Goal: Information Seeking & Learning: Learn about a topic

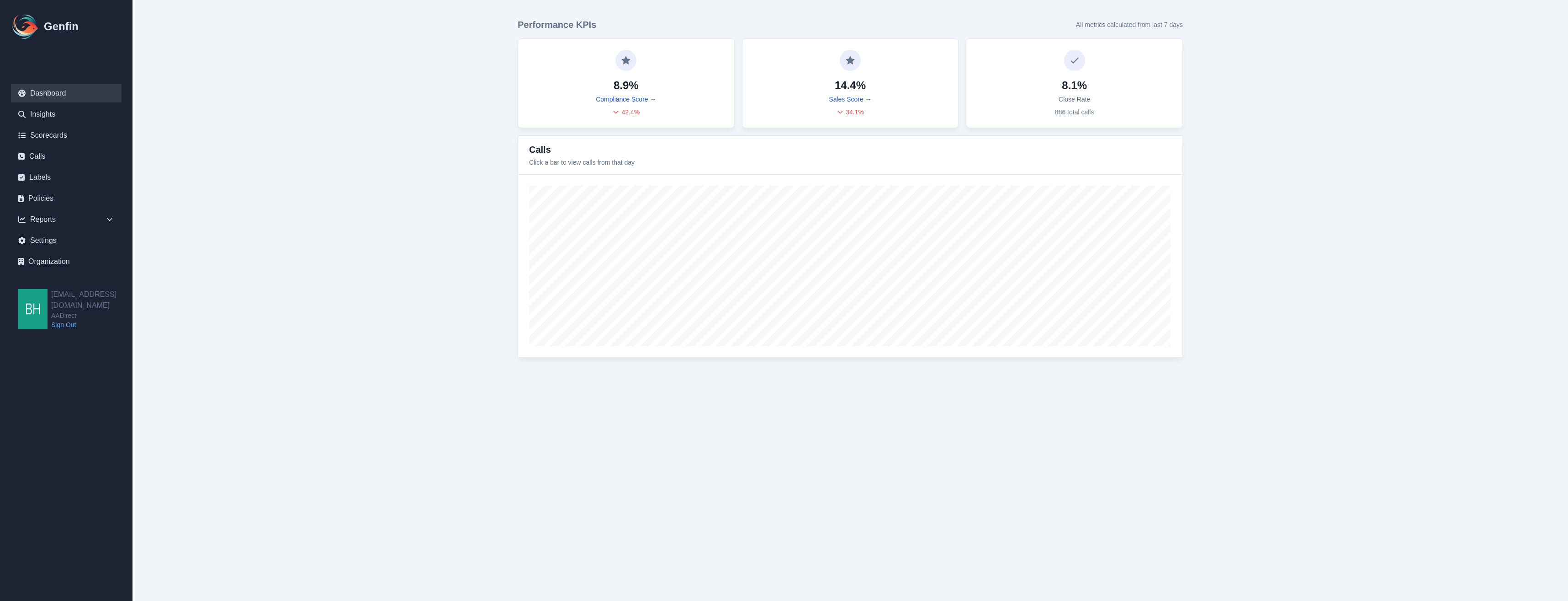
drag, startPoint x: 665, startPoint y: 624, endPoint x: 329, endPoint y: 624, distance: 336.0
drag, startPoint x: 329, startPoint y: 624, endPoint x: 48, endPoint y: 156, distance: 545.9
click at [48, 156] on link "Calls" at bounding box center [66, 156] width 111 height 18
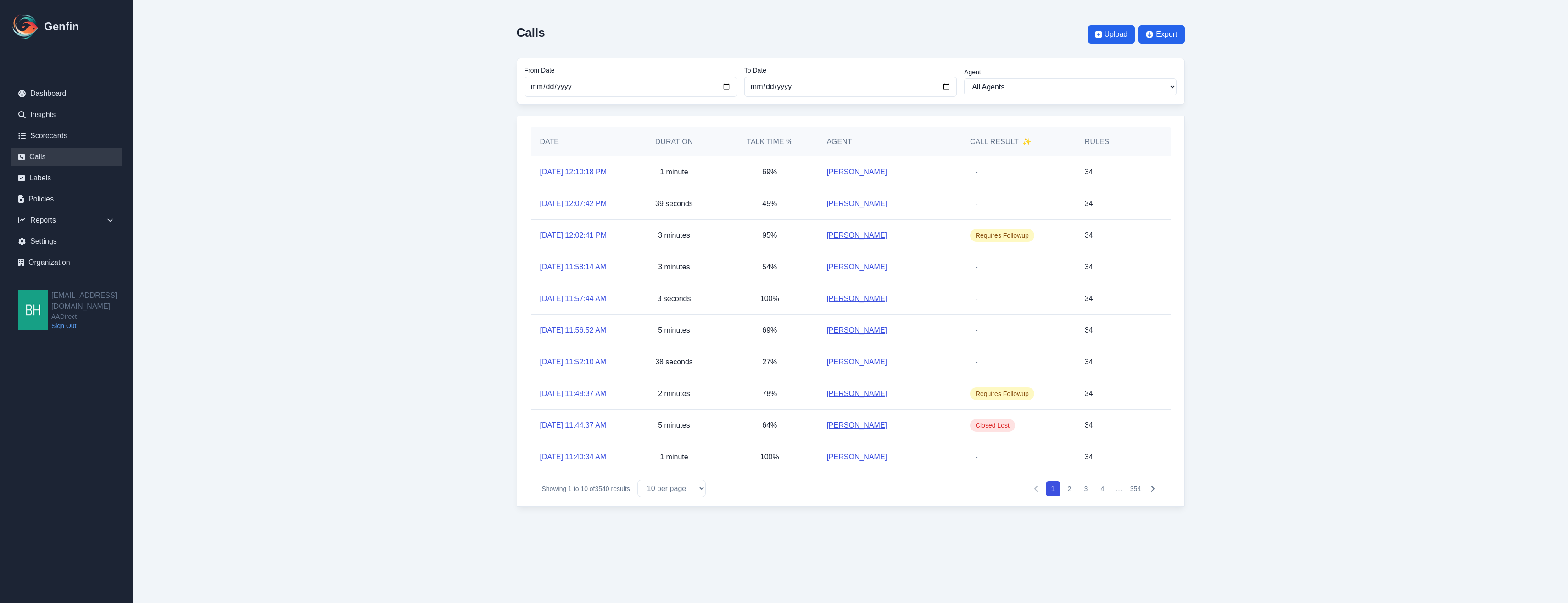
drag, startPoint x: 1034, startPoint y: 132, endPoint x: 1027, endPoint y: 139, distance: 9.9
click at [1033, 134] on div "Call Result ✨" at bounding box center [1018, 141] width 115 height 29
drag, startPoint x: 1010, startPoint y: 144, endPoint x: 1001, endPoint y: 147, distance: 9.5
click at [1009, 145] on h5 "Call Result ✨" at bounding box center [1001, 142] width 62 height 11
drag, startPoint x: 956, startPoint y: 143, endPoint x: 1037, endPoint y: 145, distance: 81.0
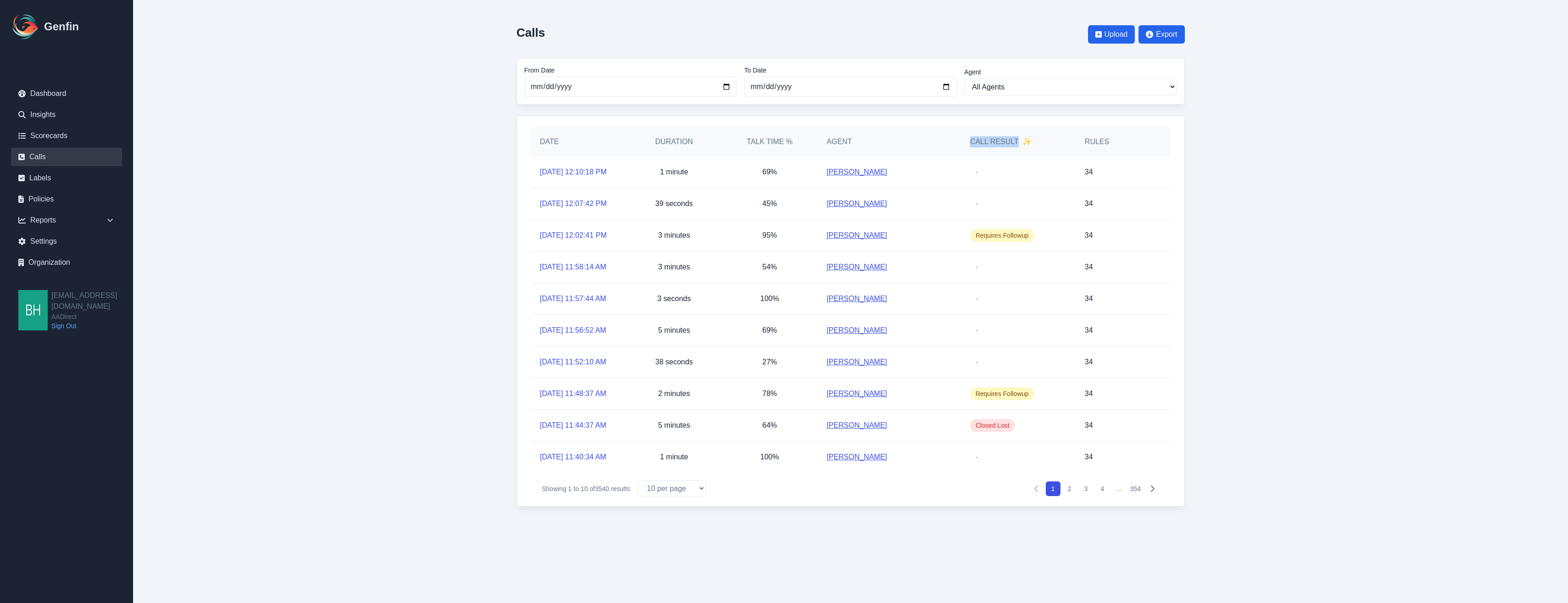
click at [1037, 145] on div "Date Duration Talk Time % Agent Call Result ✨ Rules" at bounding box center [850, 141] width 639 height 29
click at [57, 138] on link "Scorecards" at bounding box center [66, 136] width 111 height 19
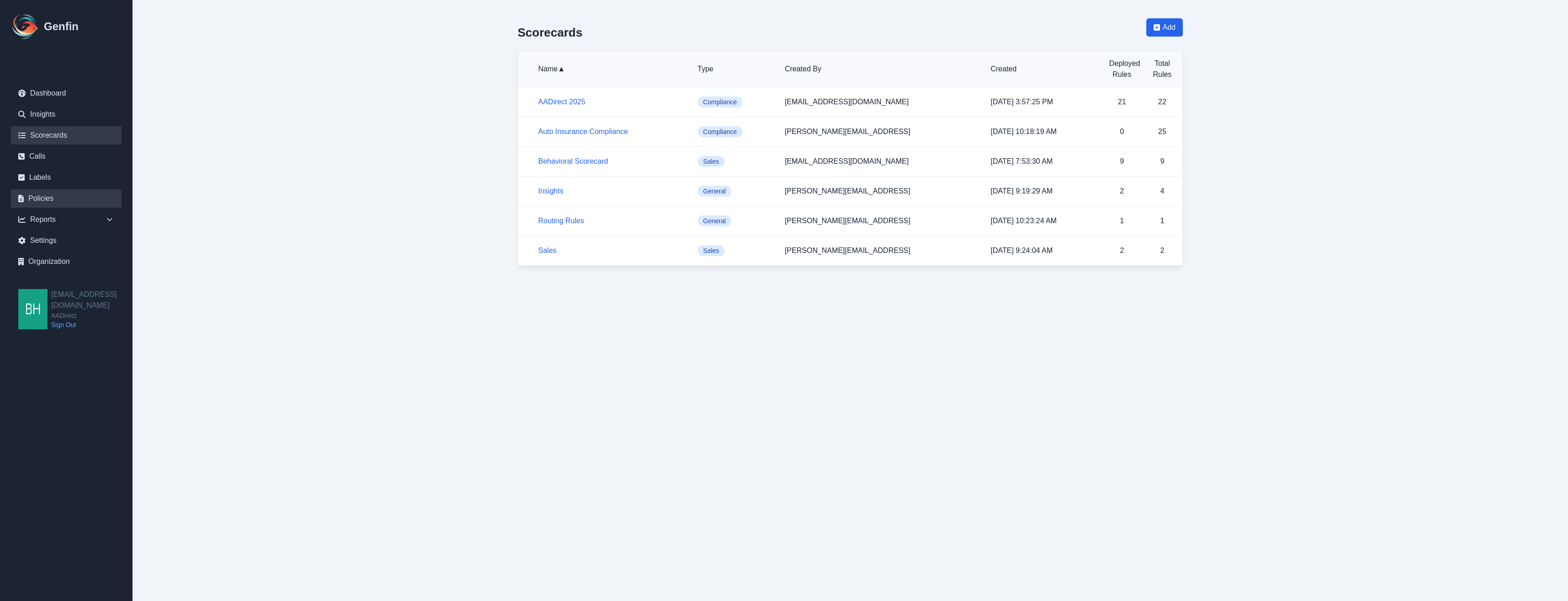
click at [54, 198] on link "Policies" at bounding box center [66, 198] width 111 height 18
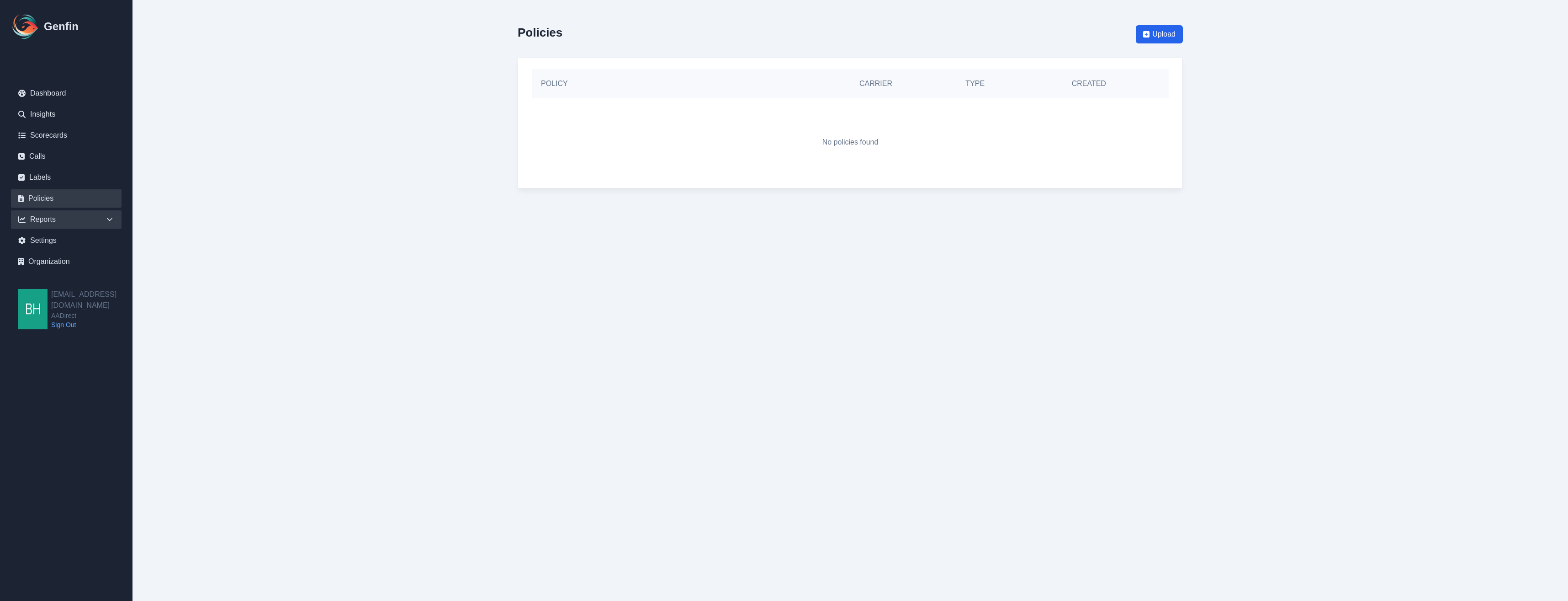
click at [49, 220] on div "Reports" at bounding box center [66, 219] width 111 height 18
click at [37, 240] on link "Sales" at bounding box center [71, 241] width 99 height 11
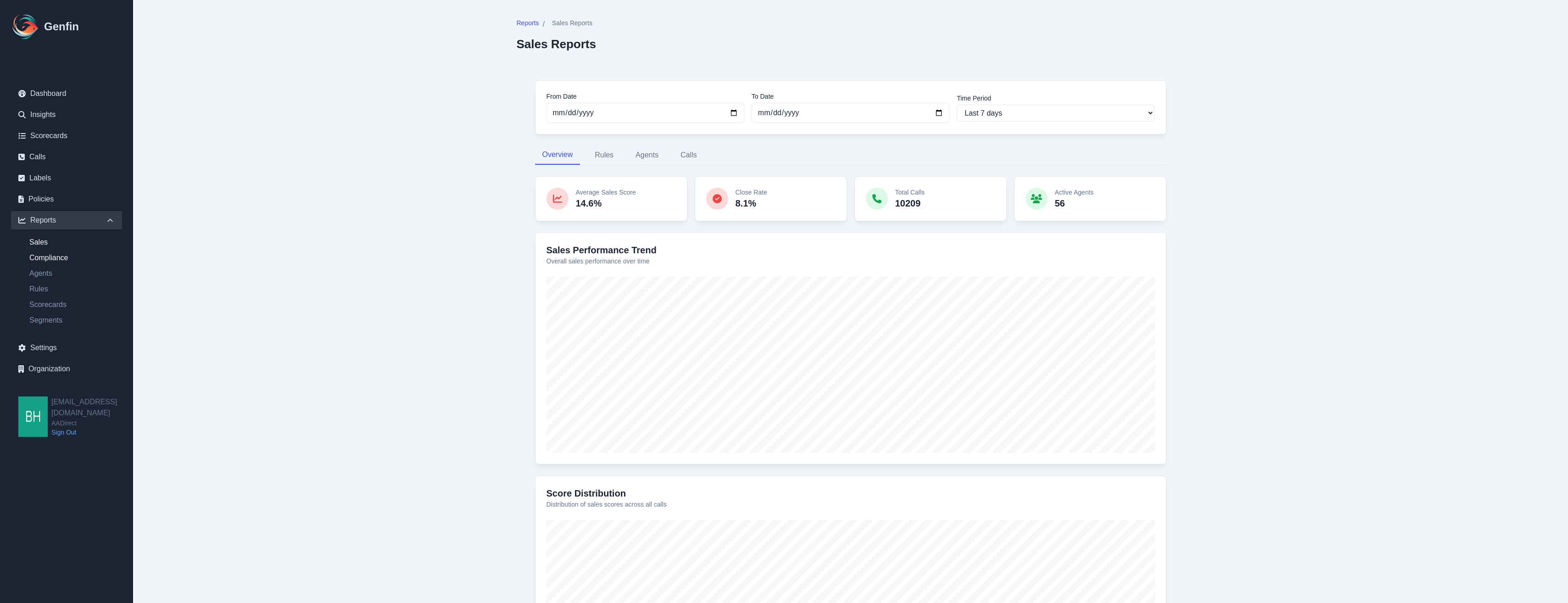
click at [50, 254] on link "Compliance" at bounding box center [71, 257] width 100 height 11
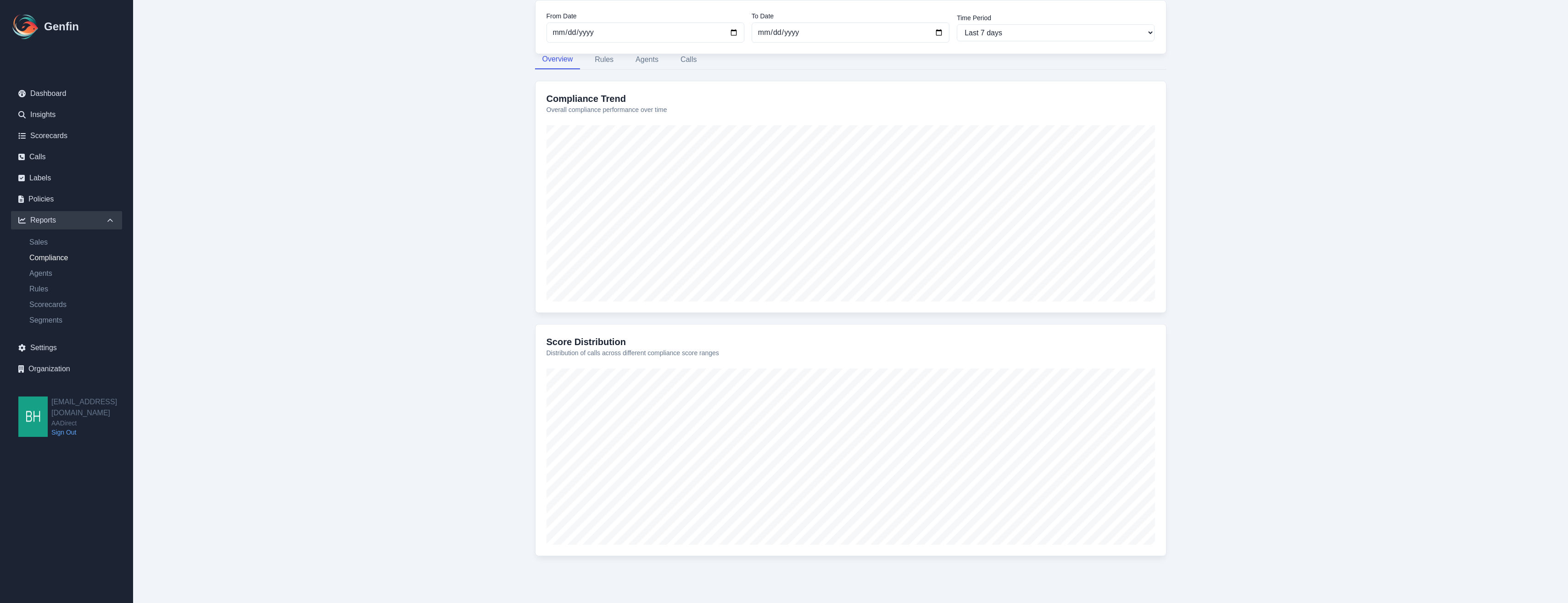
scroll to position [96, 0]
click at [41, 295] on ul "Sales Compliance Agents Rules Scorecards Segments" at bounding box center [66, 280] width 111 height 89
click at [43, 292] on link "Rules" at bounding box center [71, 289] width 100 height 11
select select "14"
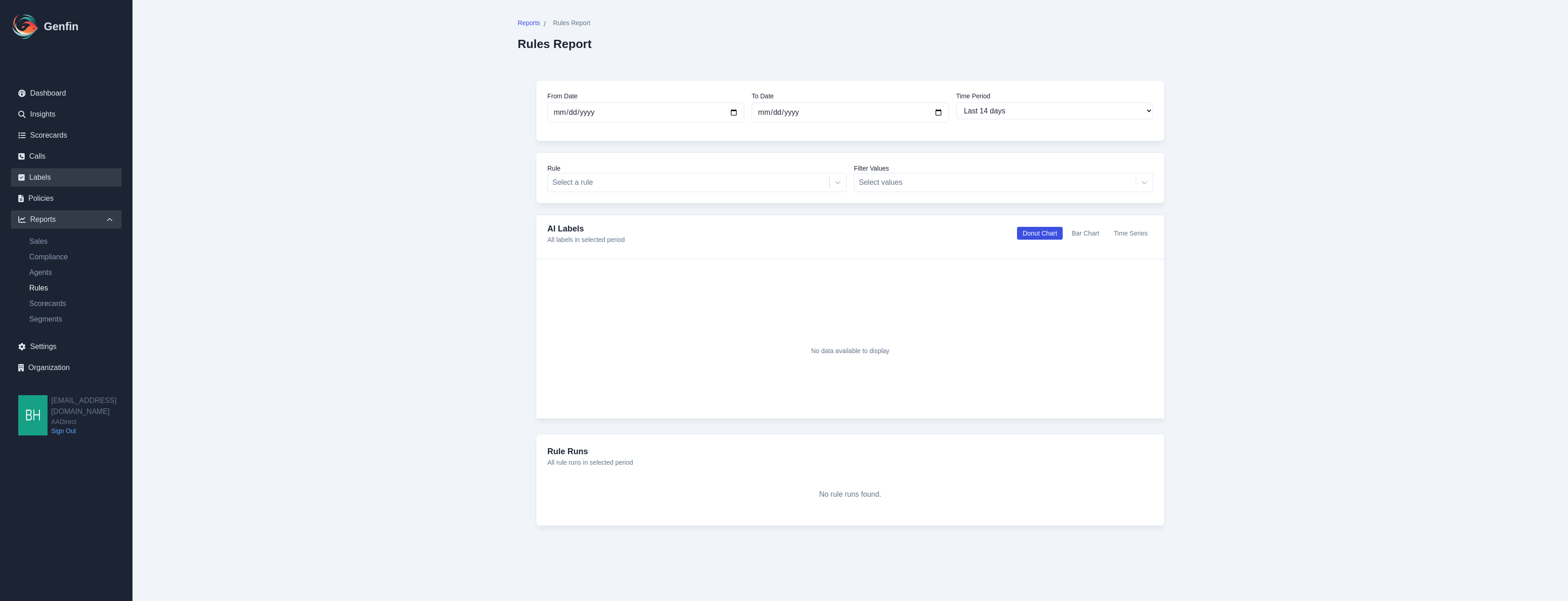
click at [50, 184] on link "Labels" at bounding box center [66, 177] width 111 height 18
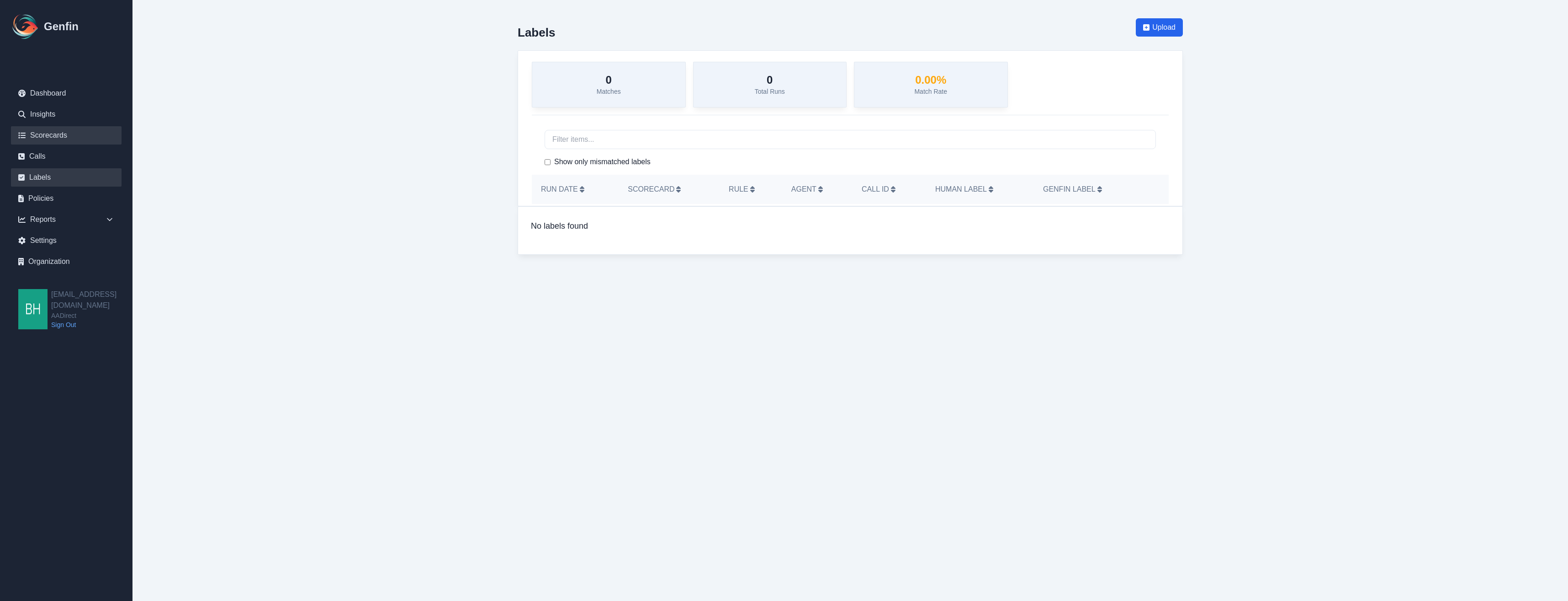
click at [54, 132] on link "Scorecards" at bounding box center [66, 135] width 111 height 18
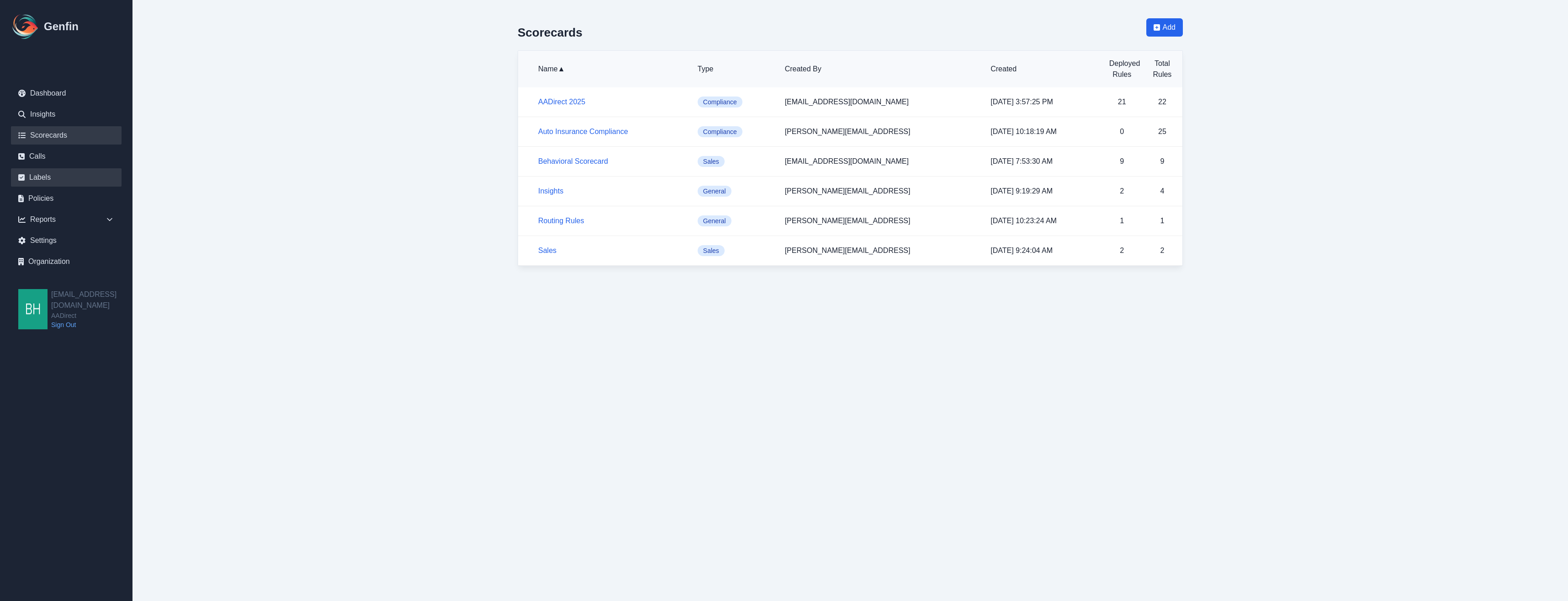
click at [48, 182] on link "Labels" at bounding box center [66, 177] width 111 height 18
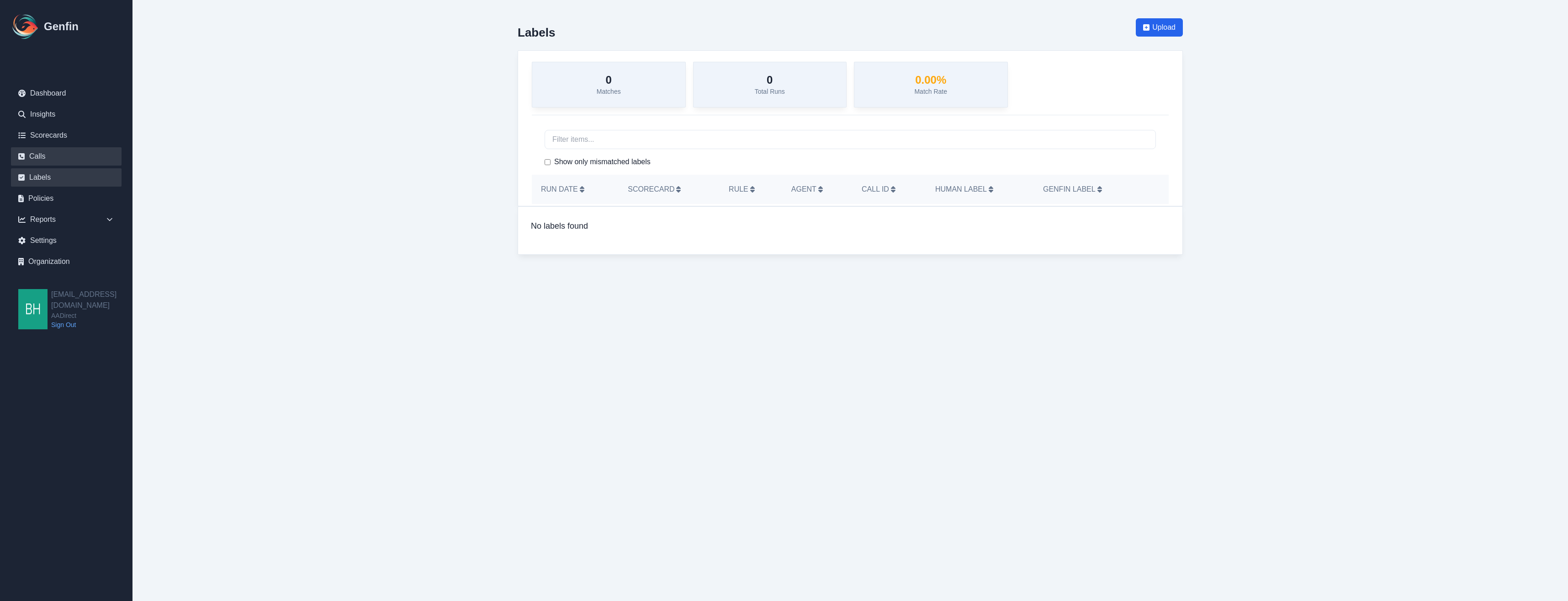
click at [43, 156] on link "Calls" at bounding box center [66, 156] width 111 height 18
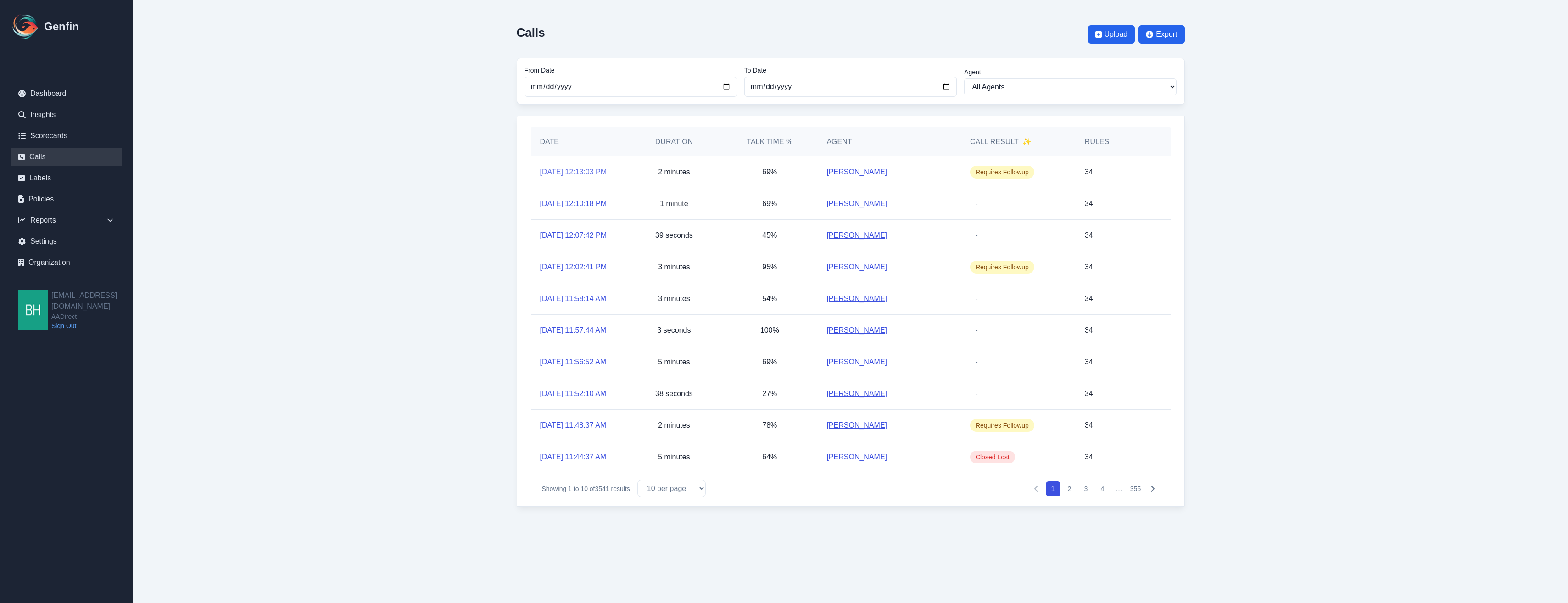
click at [543, 169] on link "[DATE] 12:13:03 PM" at bounding box center [573, 172] width 67 height 11
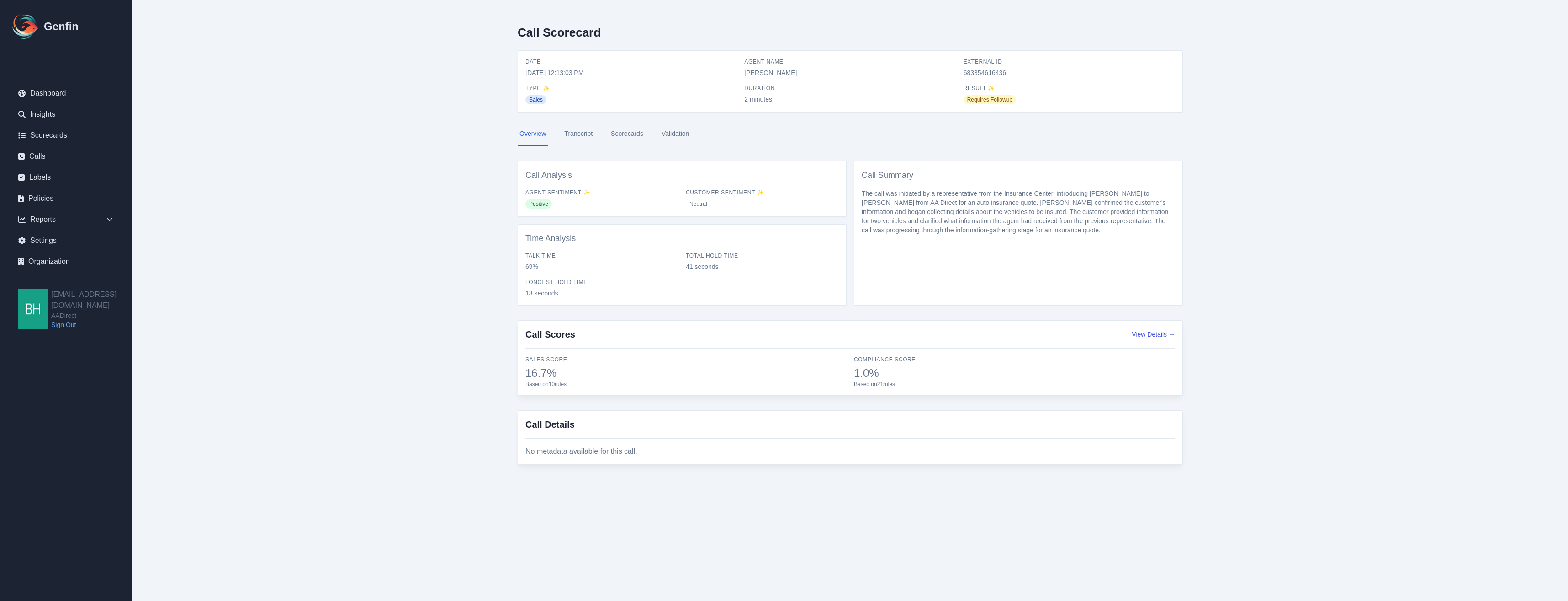
click at [582, 134] on link "Transcript" at bounding box center [578, 134] width 32 height 25
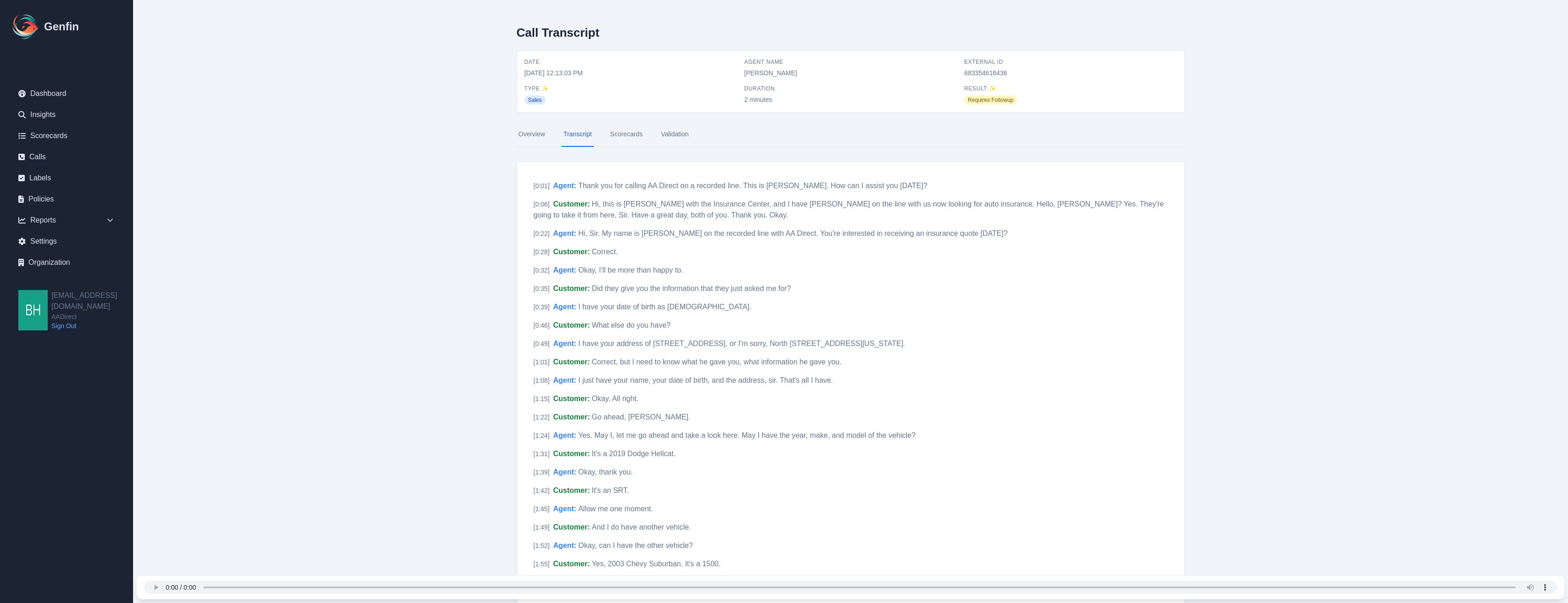
click at [615, 131] on link "Scorecards" at bounding box center [626, 134] width 36 height 25
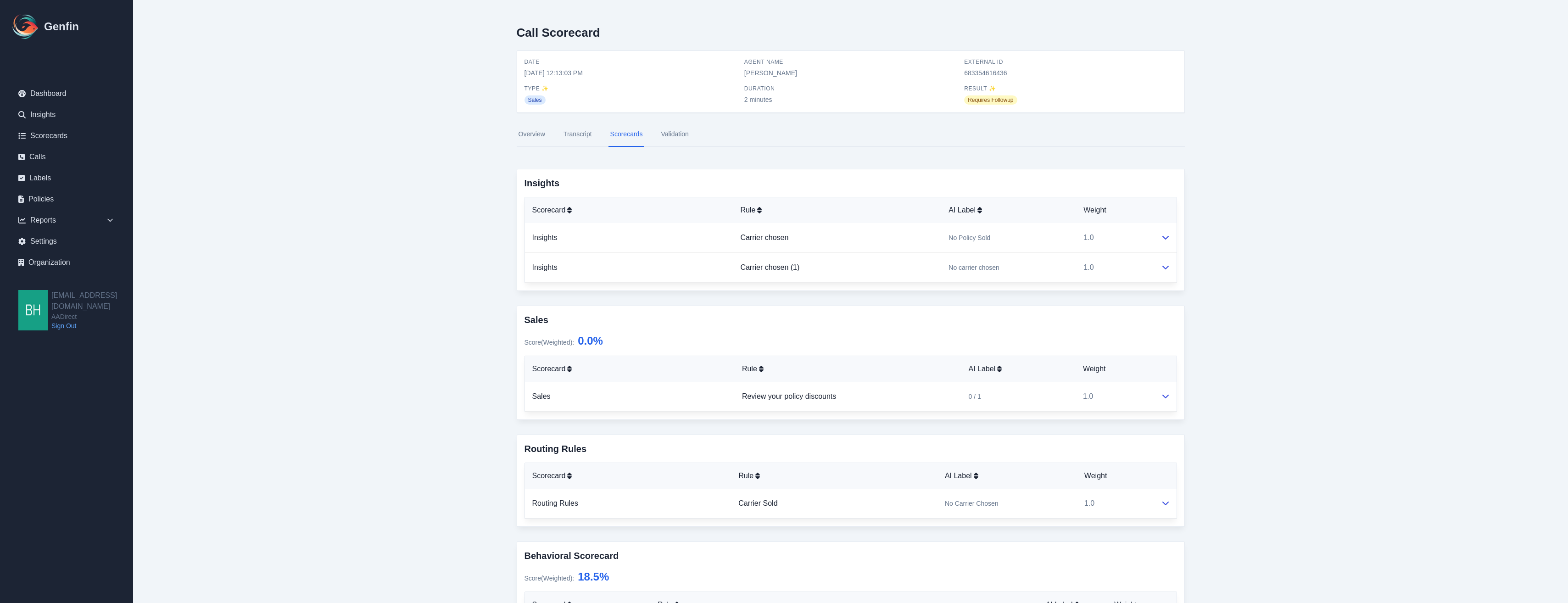
click at [571, 133] on link "Transcript" at bounding box center [578, 134] width 32 height 25
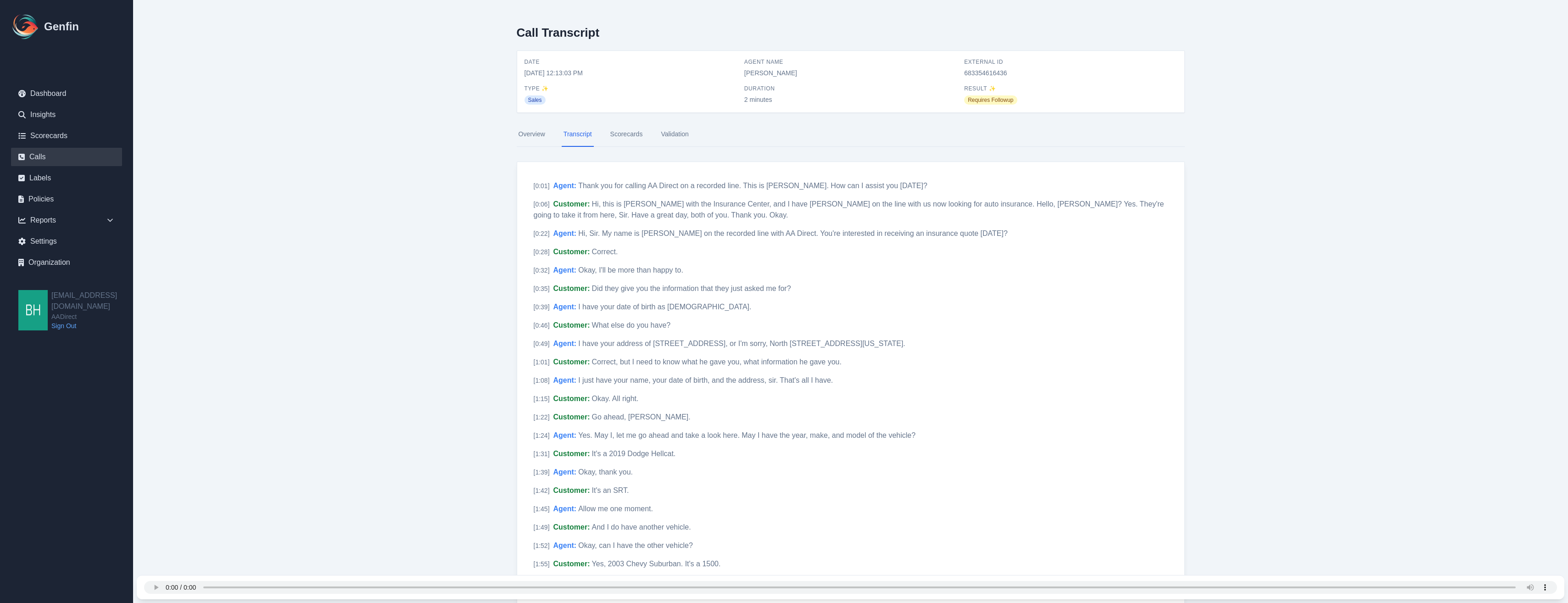
click at [49, 162] on link "Calls" at bounding box center [66, 157] width 111 height 19
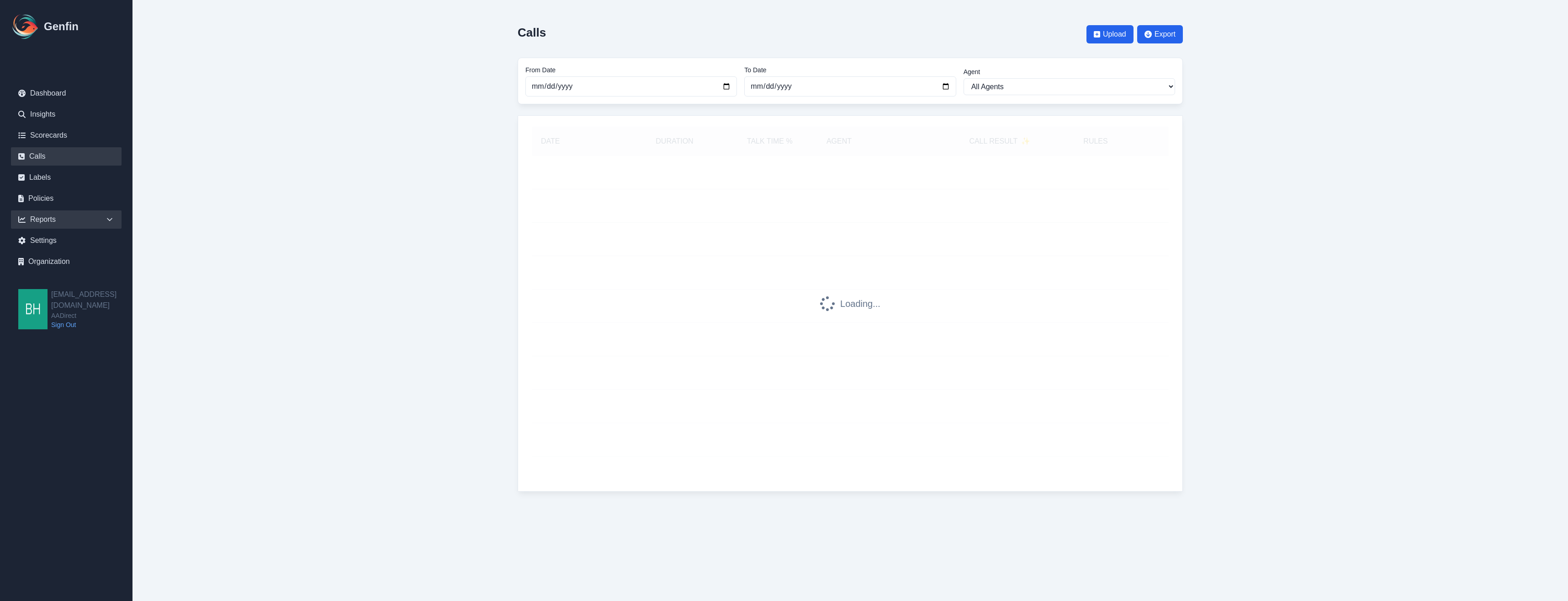
click at [39, 223] on div "Reports" at bounding box center [66, 219] width 111 height 18
click at [39, 243] on link "Sales" at bounding box center [71, 241] width 99 height 11
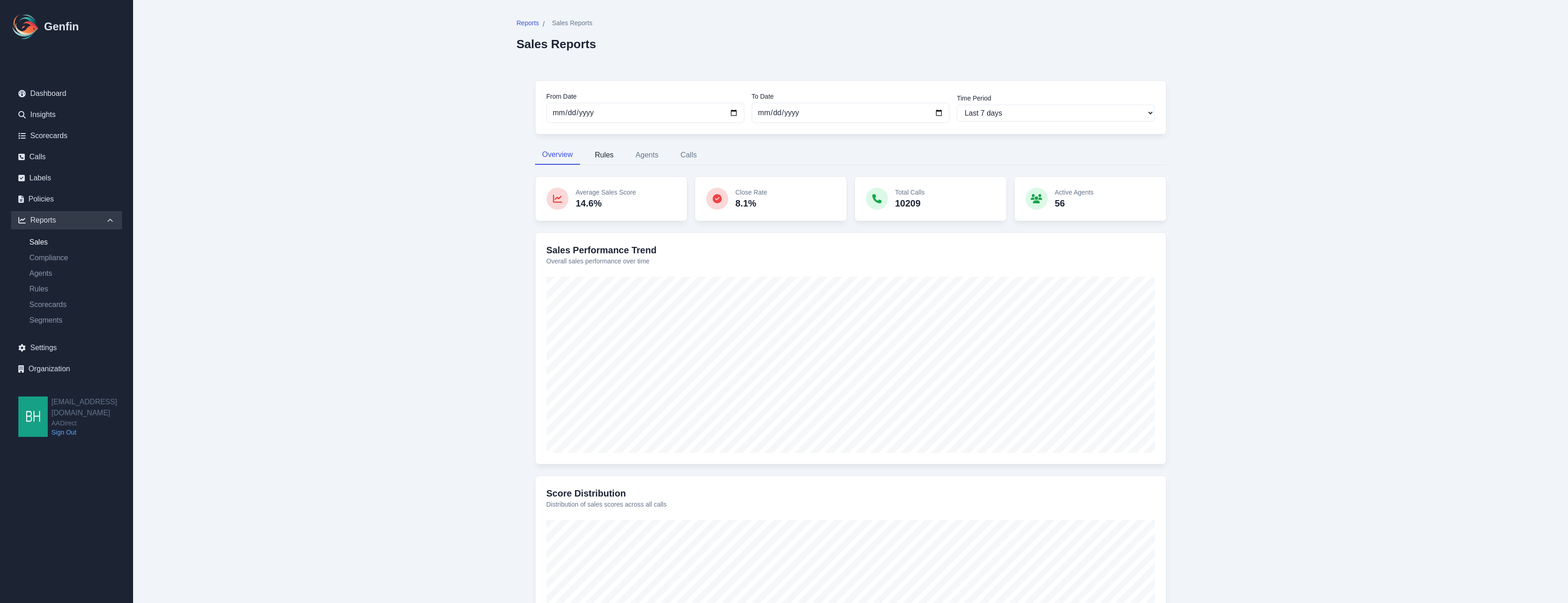
click at [613, 154] on button "Rules" at bounding box center [604, 155] width 34 height 19
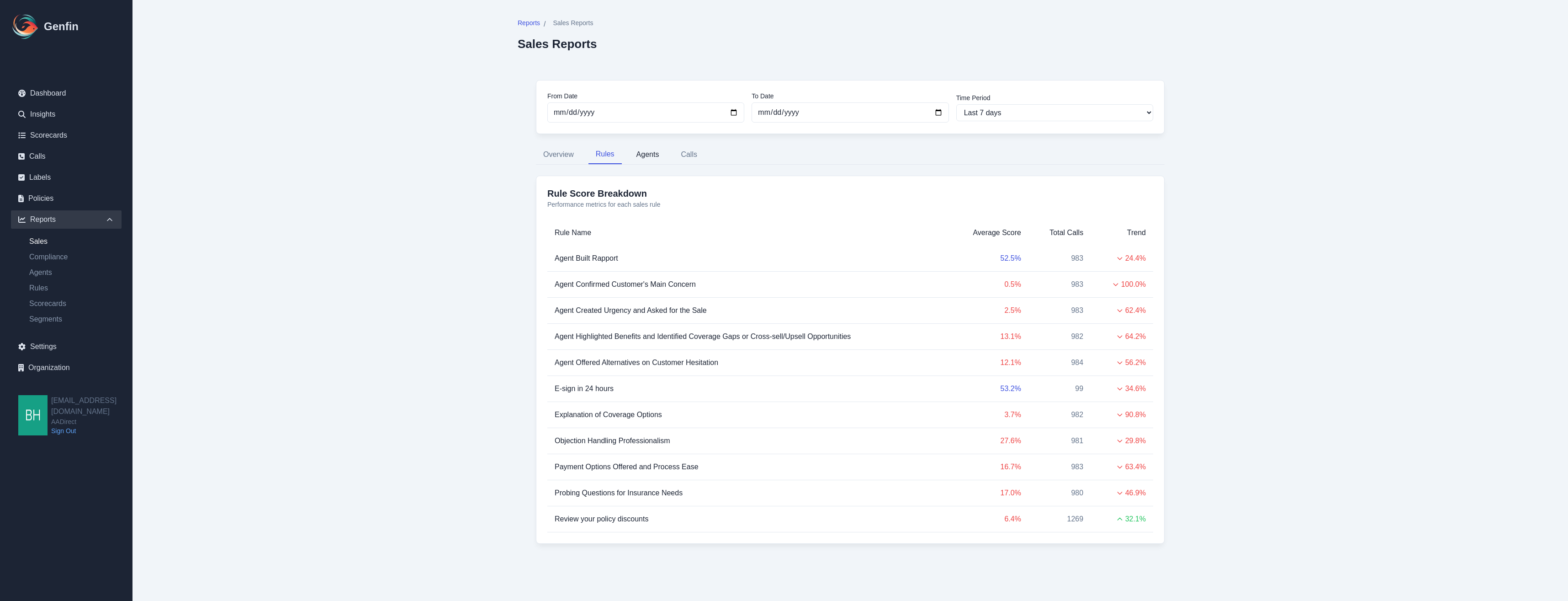
click at [644, 156] on button "Agents" at bounding box center [647, 155] width 38 height 19
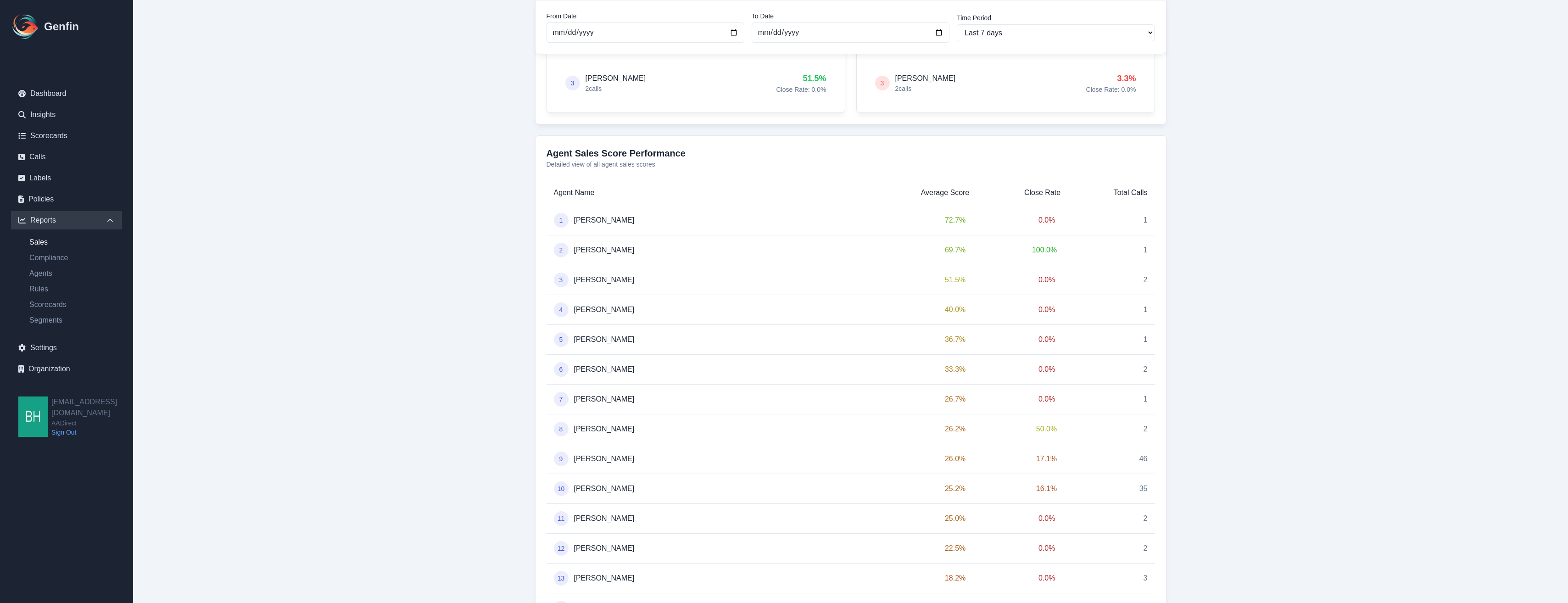
scroll to position [275, 0]
click at [81, 155] on link "Calls" at bounding box center [66, 157] width 111 height 19
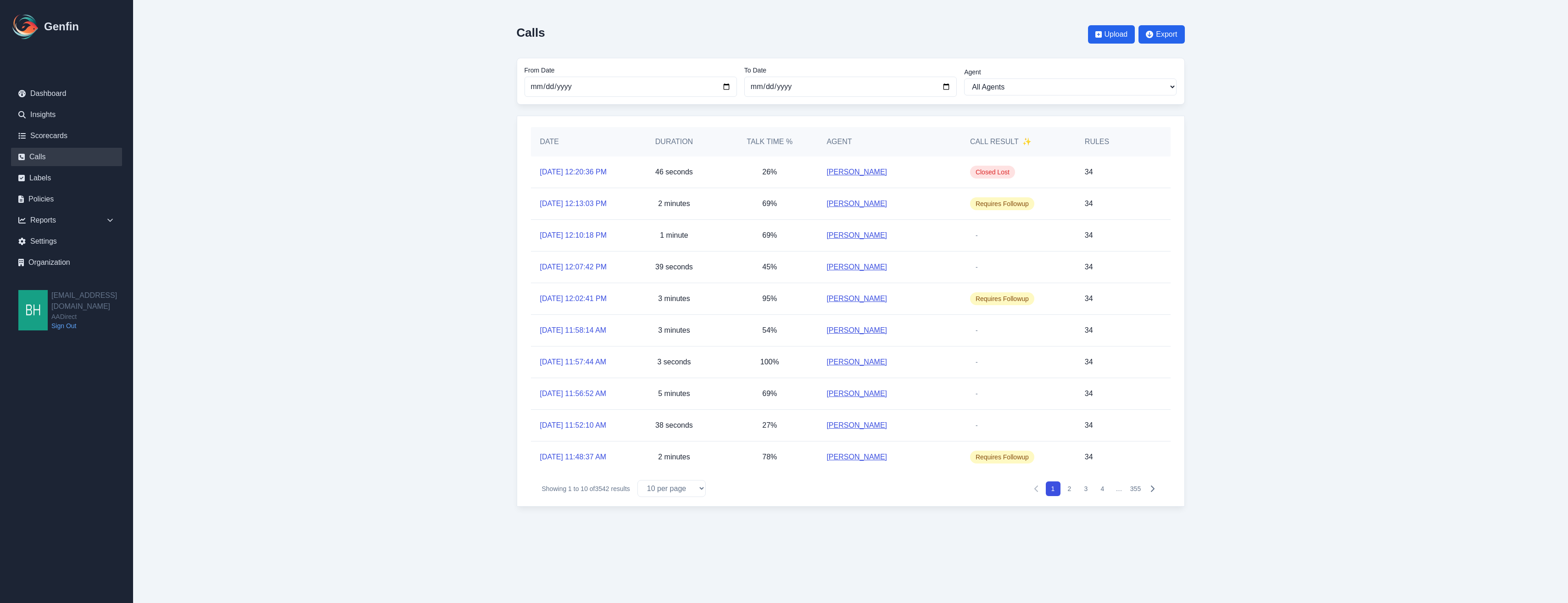
scroll to position [14, 0]
click at [1072, 495] on button "2" at bounding box center [1069, 488] width 15 height 15
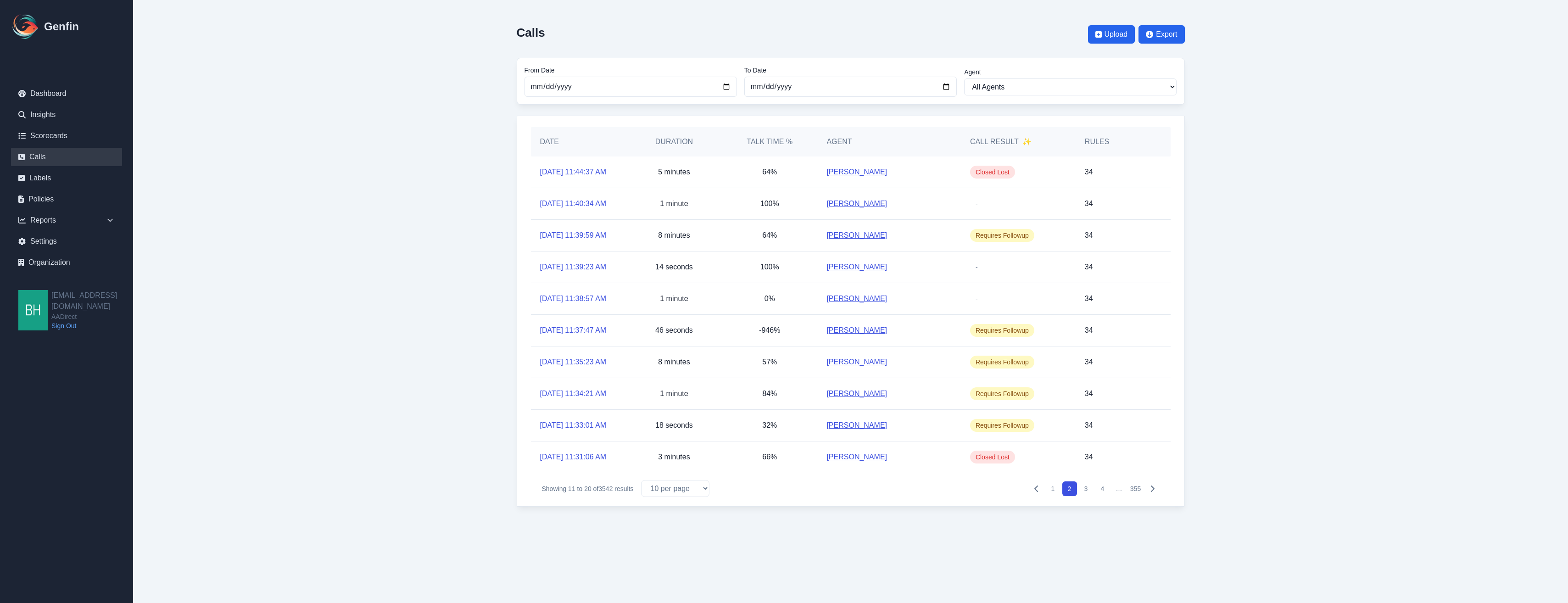
scroll to position [14, 0]
click at [1089, 495] on button "3" at bounding box center [1086, 488] width 15 height 15
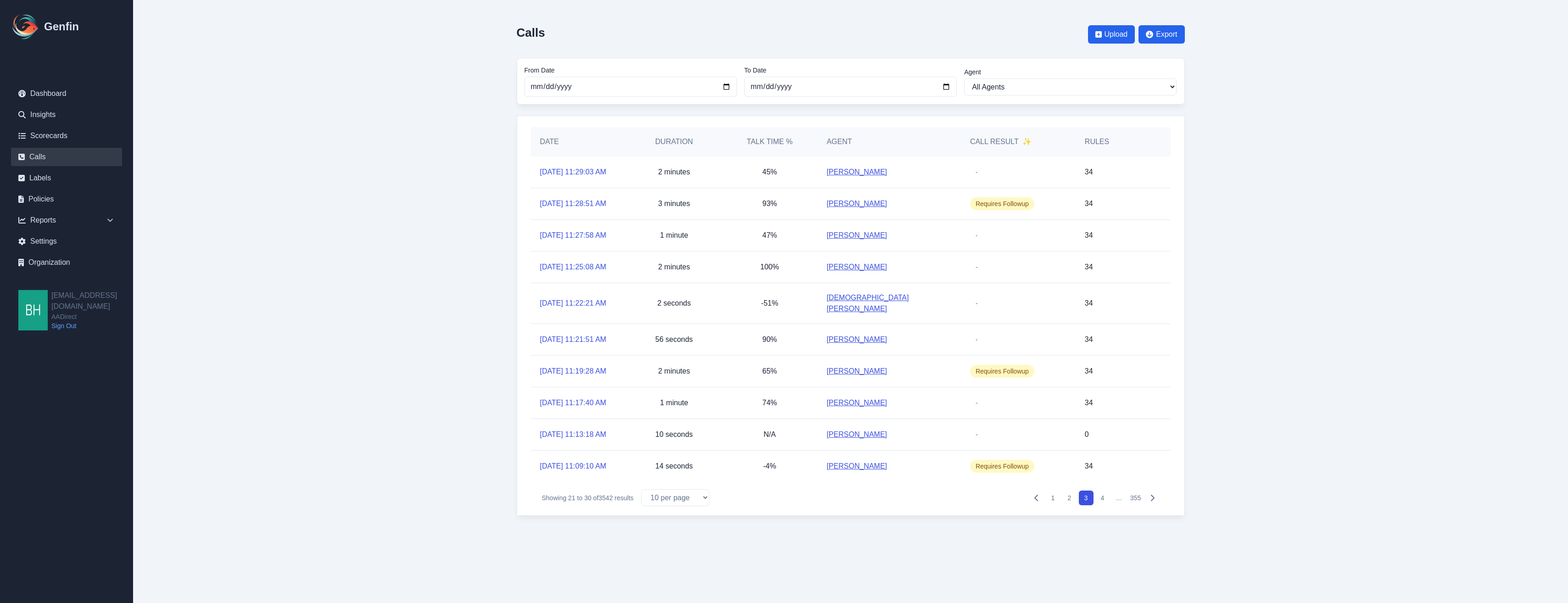
scroll to position [14, 0]
click at [1101, 505] on button "4" at bounding box center [1102, 497] width 15 height 15
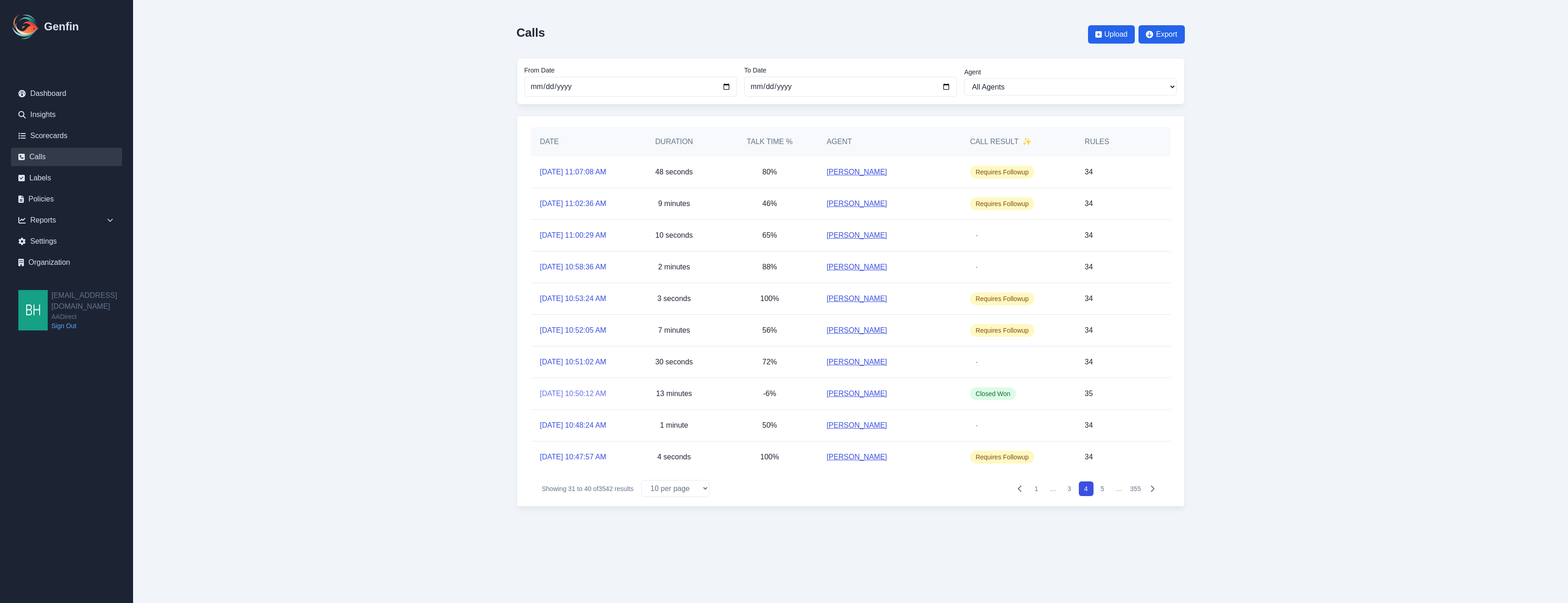
click at [579, 399] on link "9/22/2025, 10:50:12 AM" at bounding box center [572, 393] width 66 height 11
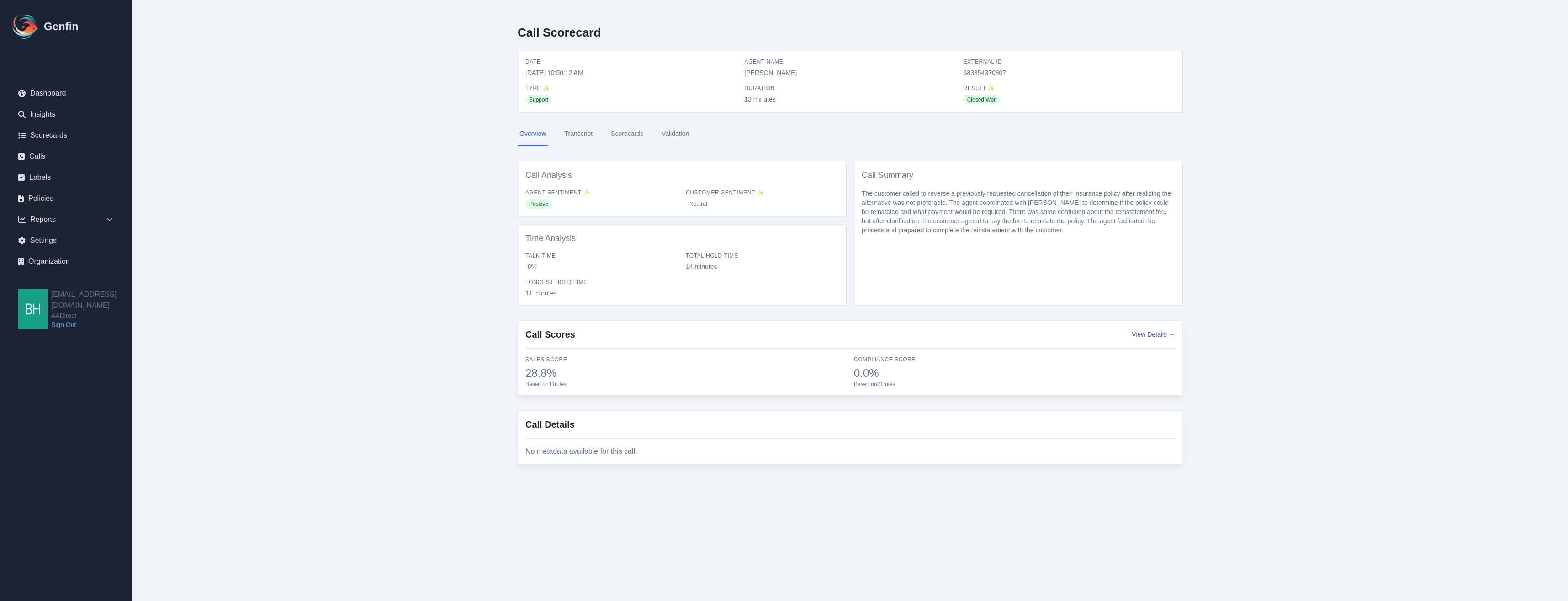
click at [592, 132] on link "Transcript" at bounding box center [578, 134] width 32 height 25
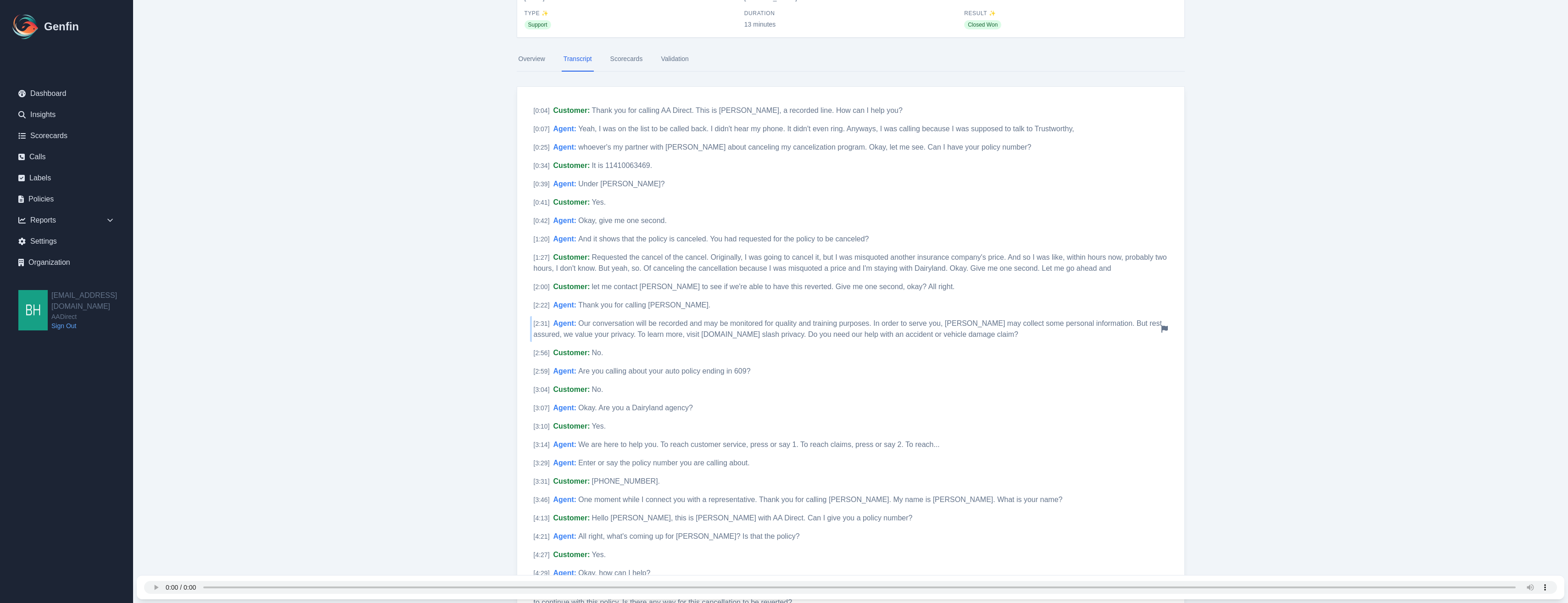
scroll to position [138, 0]
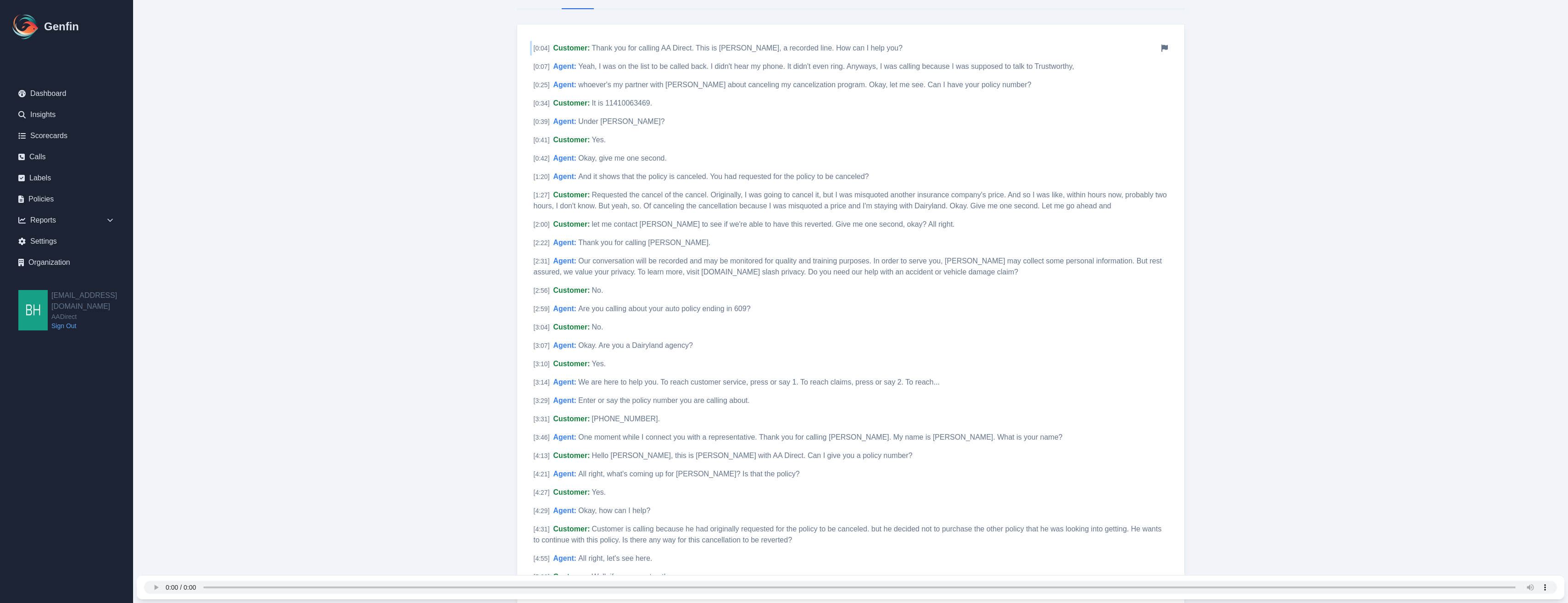
click at [733, 47] on span "Thank you for calling AA Direct. This is Lori Lotton, a recorded line. How can …" at bounding box center [747, 48] width 310 height 8
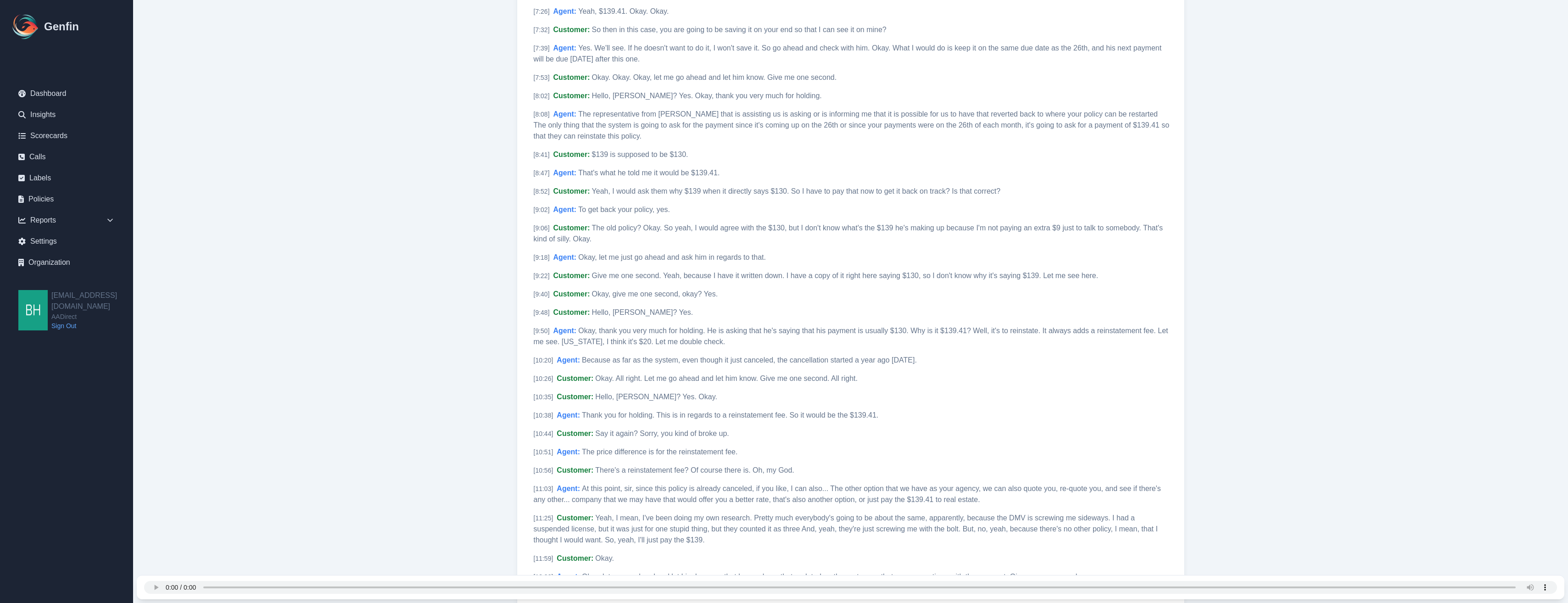
scroll to position [854, 0]
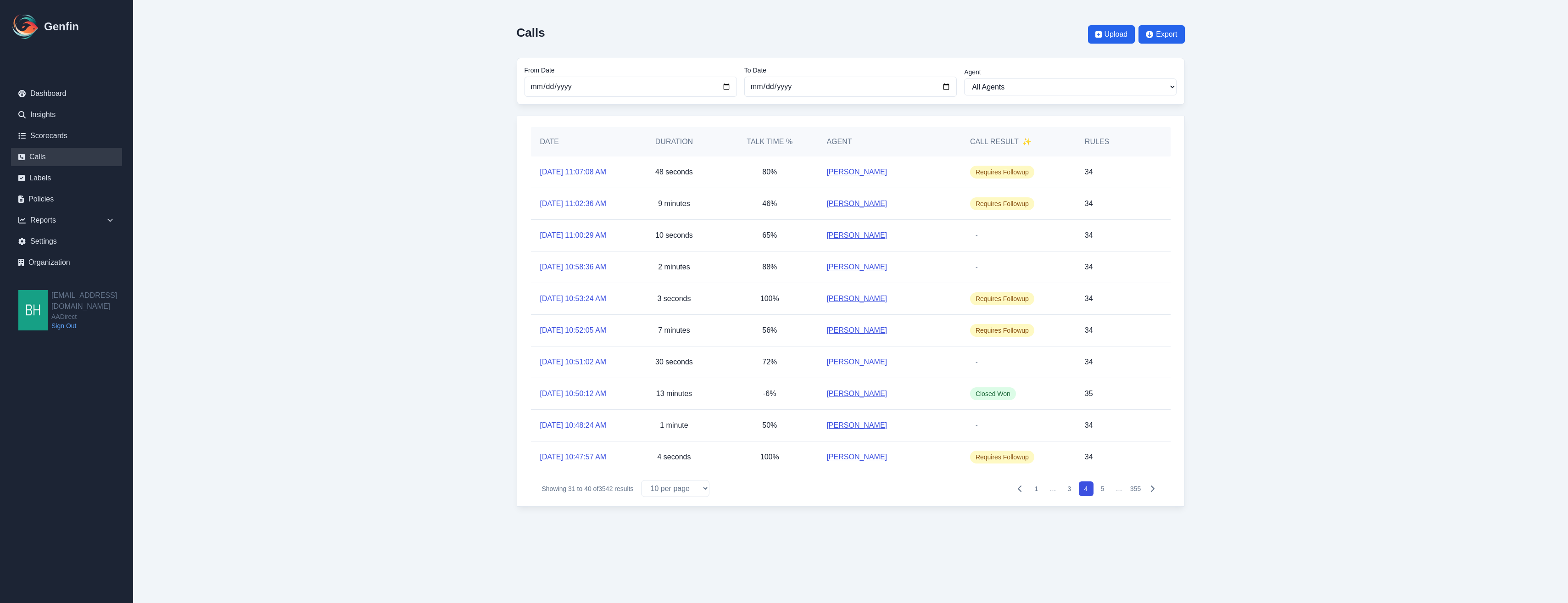
scroll to position [14, 0]
click at [1101, 495] on button "5" at bounding box center [1102, 488] width 15 height 15
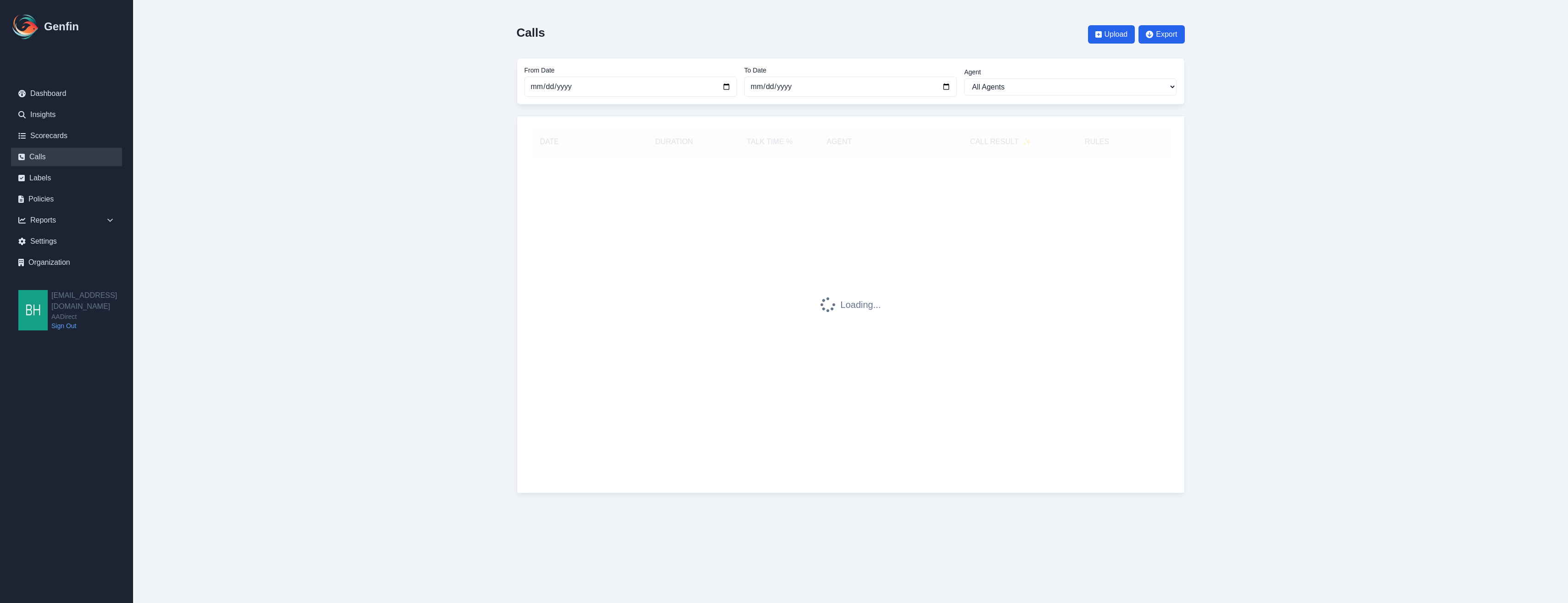
scroll to position [0, 0]
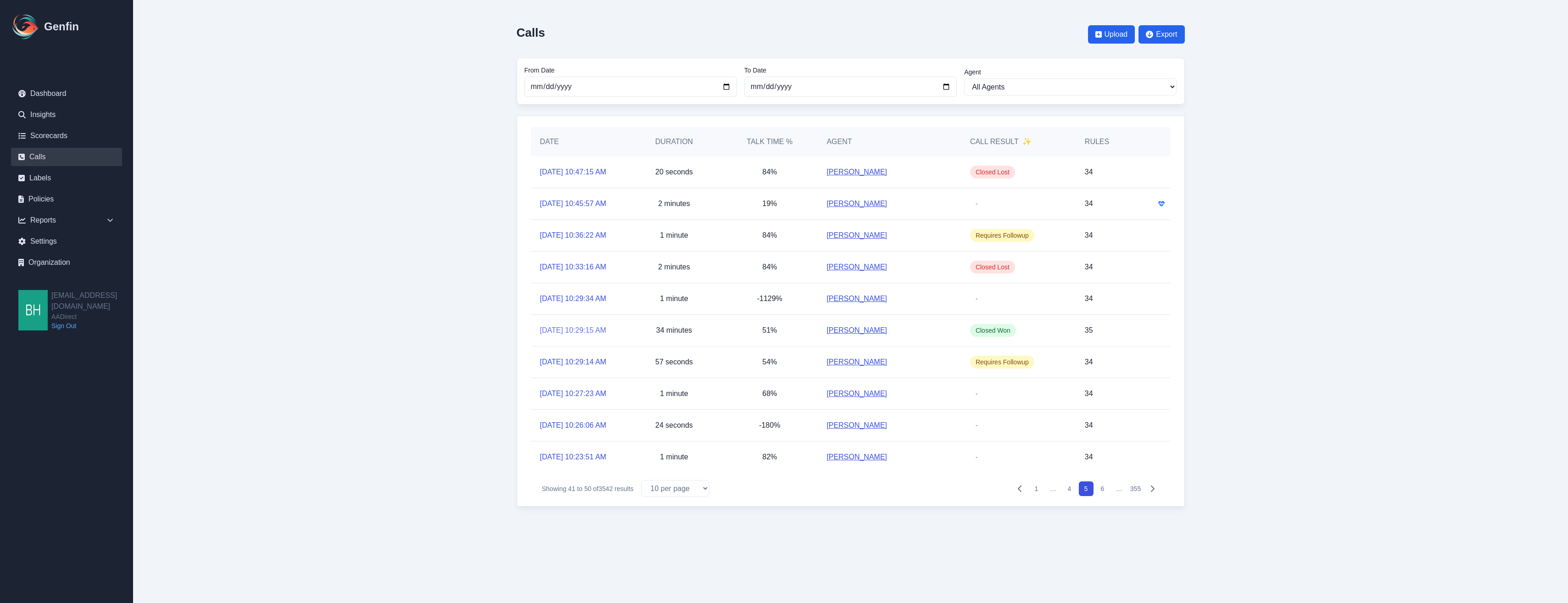
click at [564, 336] on link "[DATE] 10:29:15 AM" at bounding box center [572, 330] width 66 height 11
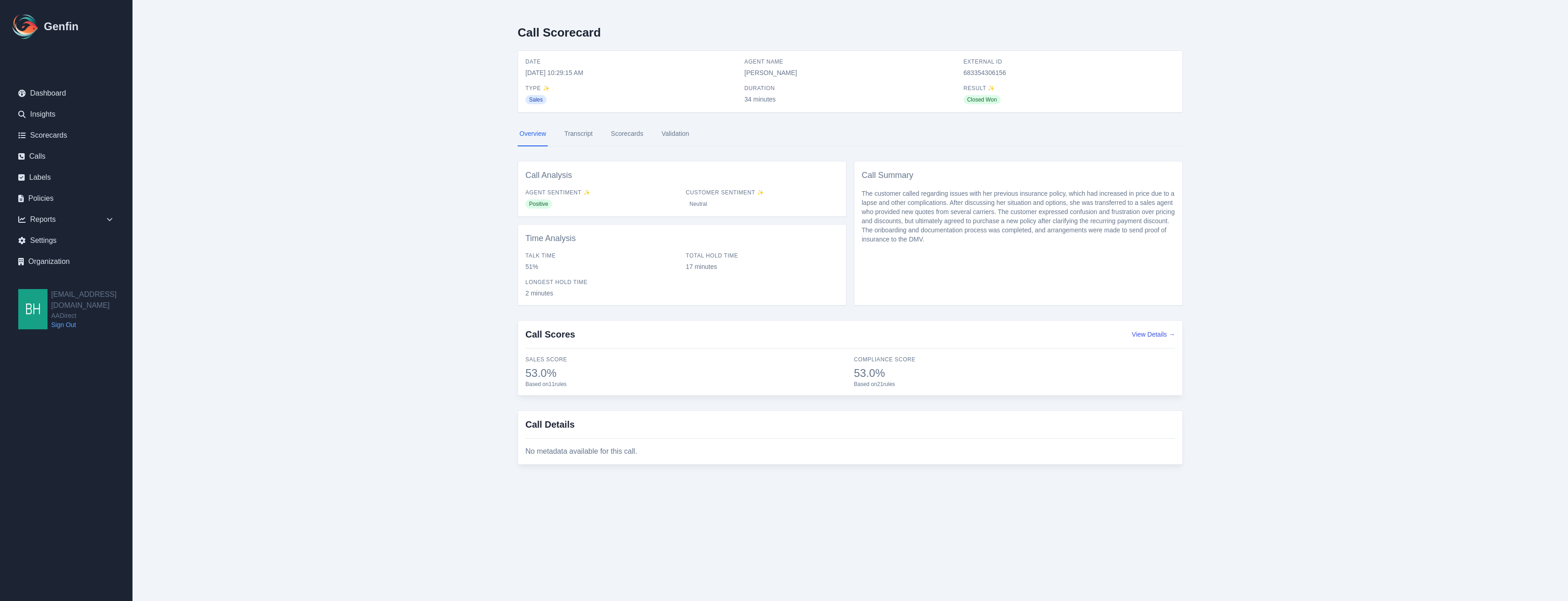
click at [587, 137] on link "Transcript" at bounding box center [578, 134] width 32 height 25
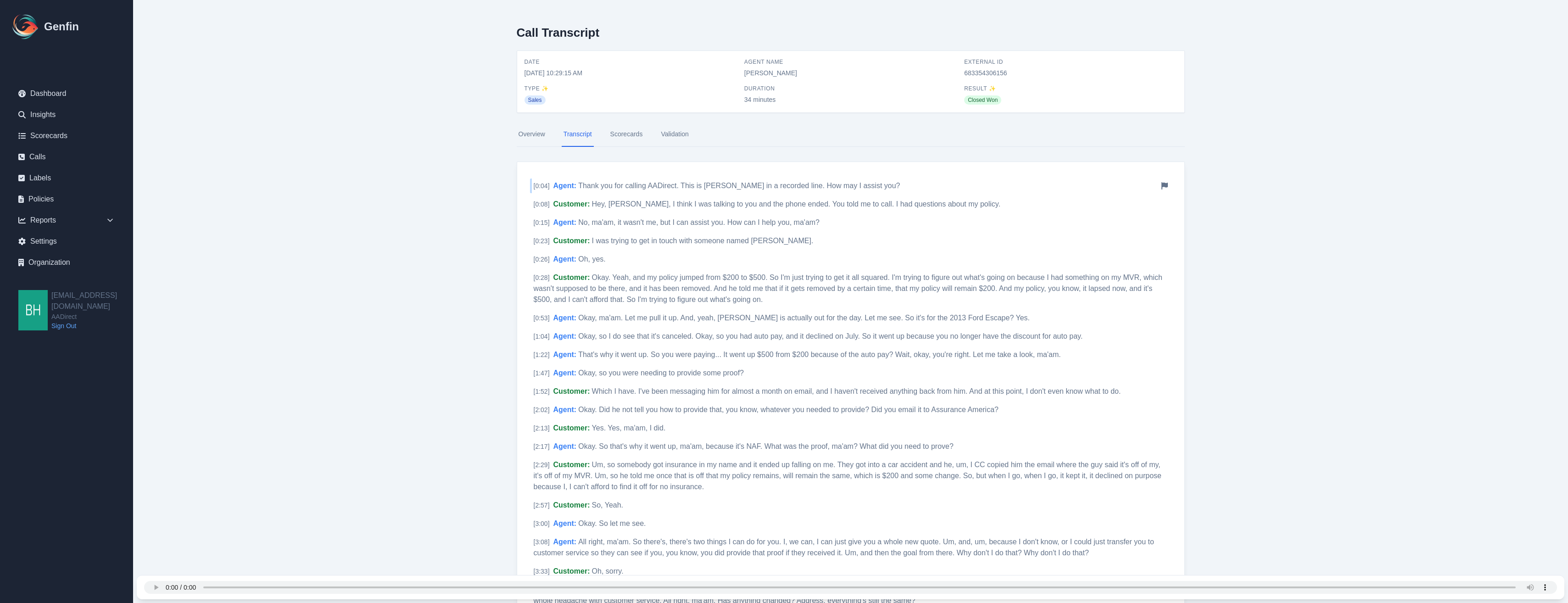
click at [728, 181] on div "[ 0:04 ] Agent : Thank you for calling AADirect. This is Jennifer in a recorded…" at bounding box center [850, 185] width 641 height 15
click at [695, 204] on span "Hey, Jennifer, I think I was talking to you and the phone ended. You told me to…" at bounding box center [796, 204] width 409 height 8
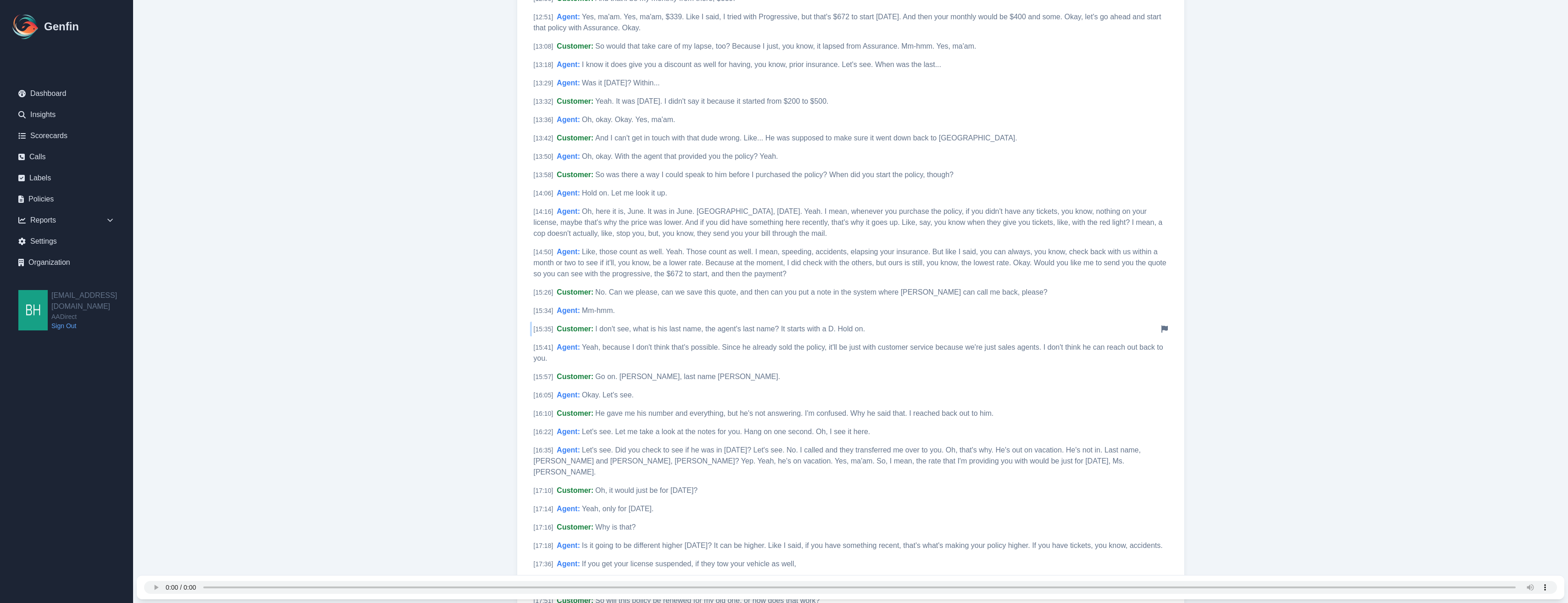
scroll to position [1835, 0]
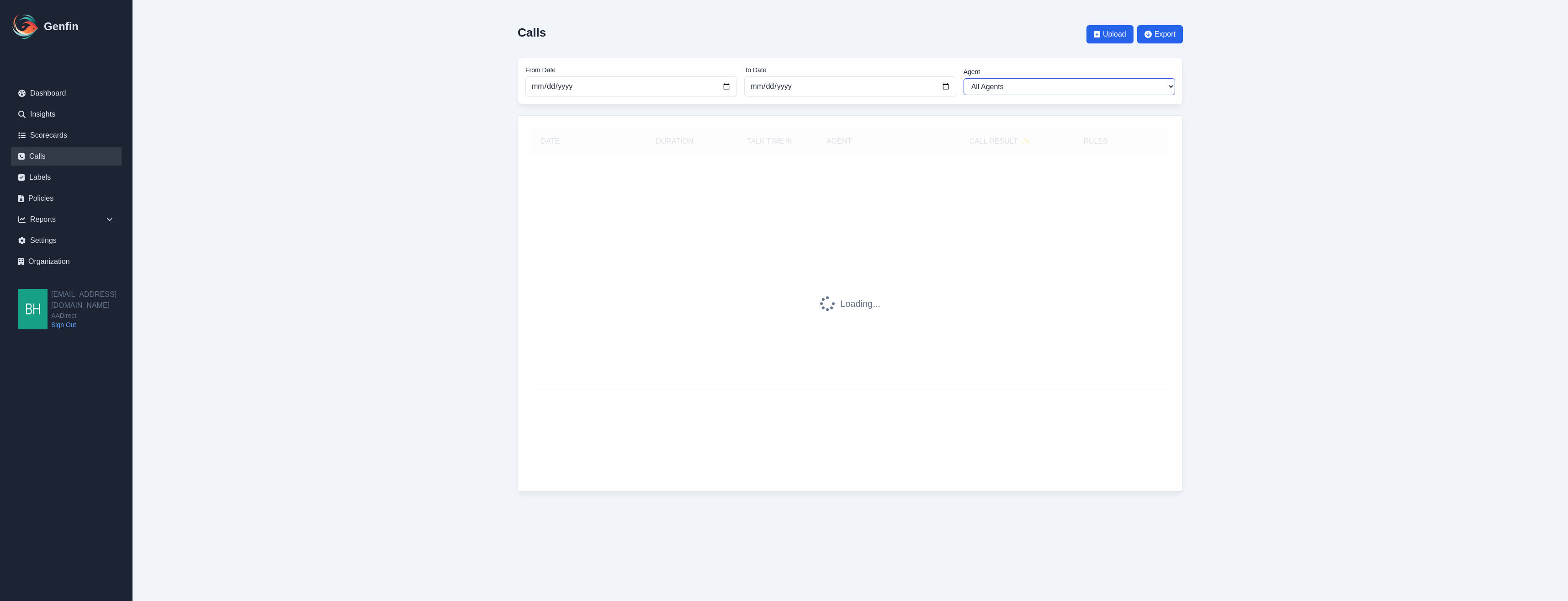
click at [1103, 86] on select "All Agents Abdulla Ali Adrian Banuelos Aida Garcia Diaz Ana Martinez Angela Bar…" at bounding box center [1068, 86] width 212 height 17
select select "[PERSON_NAME]"
click at [963, 78] on select "All Agents Abdulla Ali Adrian Banuelos Aida Garcia Diaz Ana Martinez Angela Bar…" at bounding box center [1068, 86] width 212 height 17
click at [1216, 160] on main "Calls Upload Export From Date 2025-08-01 To Date 2025-09-22 Agent All Agents Ab…" at bounding box center [850, 255] width 1435 height 510
click at [1077, 88] on select "All Agents Abdulla Ali Adrian Banuelos Aida Garcia Diaz Ana Martinez Angela Bar…" at bounding box center [1068, 86] width 212 height 17
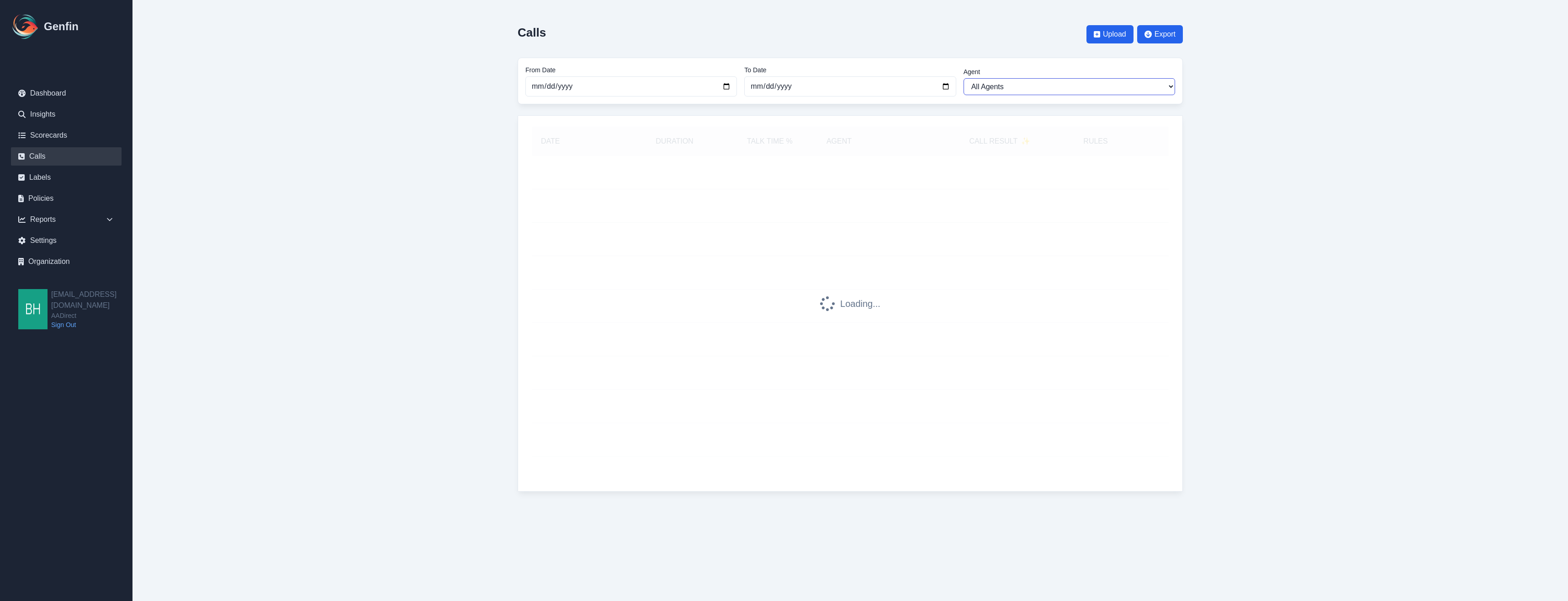
select select "[PERSON_NAME]"
click at [963, 78] on select "All Agents Abdulla Ali Adrian Banuelos Aida Garcia Diaz Ana Martinez Angela Bar…" at bounding box center [1068, 86] width 212 height 17
select select
click at [1211, 211] on main "Calls Upload Export From Date 2025-08-01 To Date 2025-09-22 Agent All Agents Ab…" at bounding box center [850, 255] width 1435 height 510
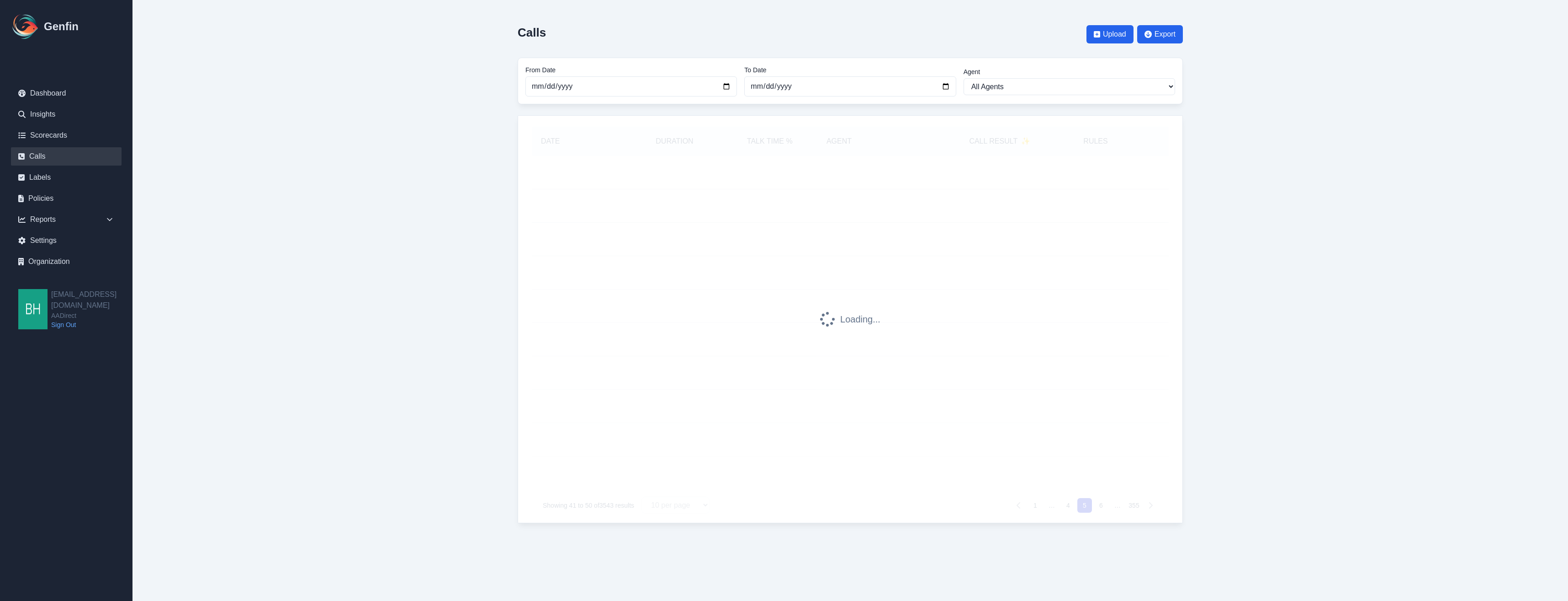
select select "[PERSON_NAME]"
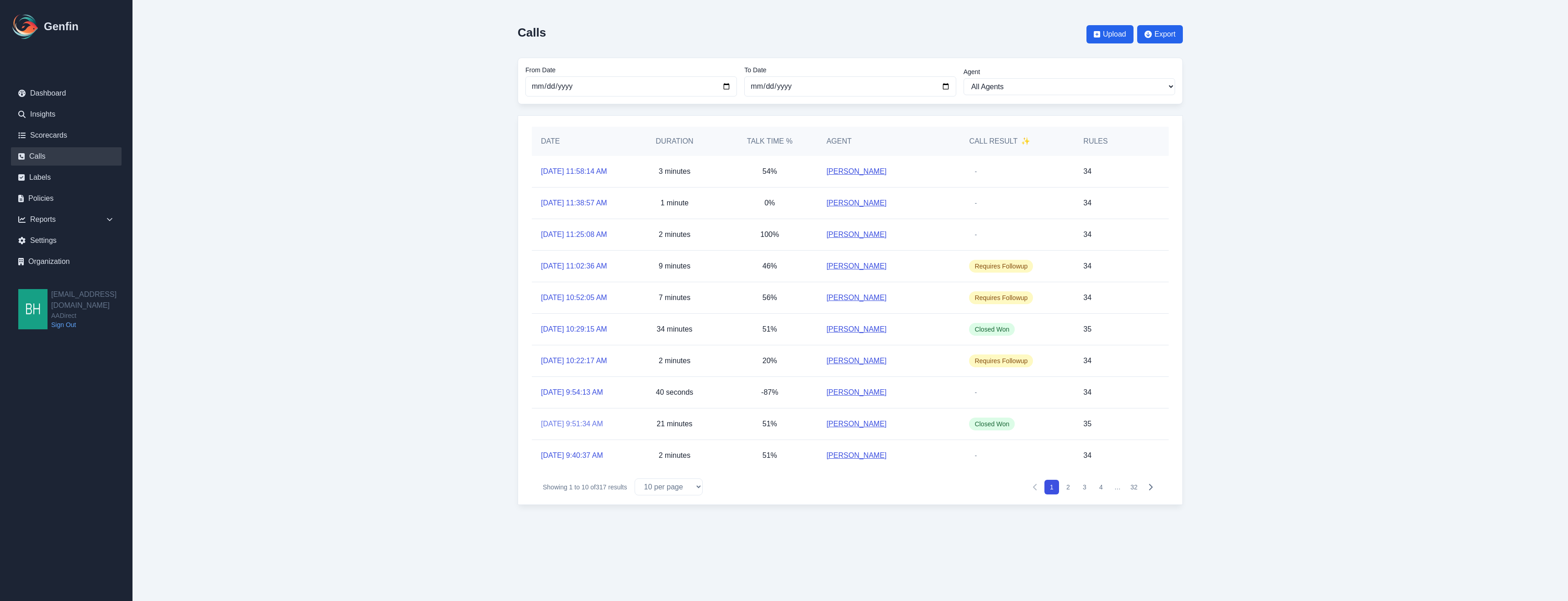
click at [590, 430] on link "[DATE] 9:51:34 AM" at bounding box center [572, 424] width 62 height 11
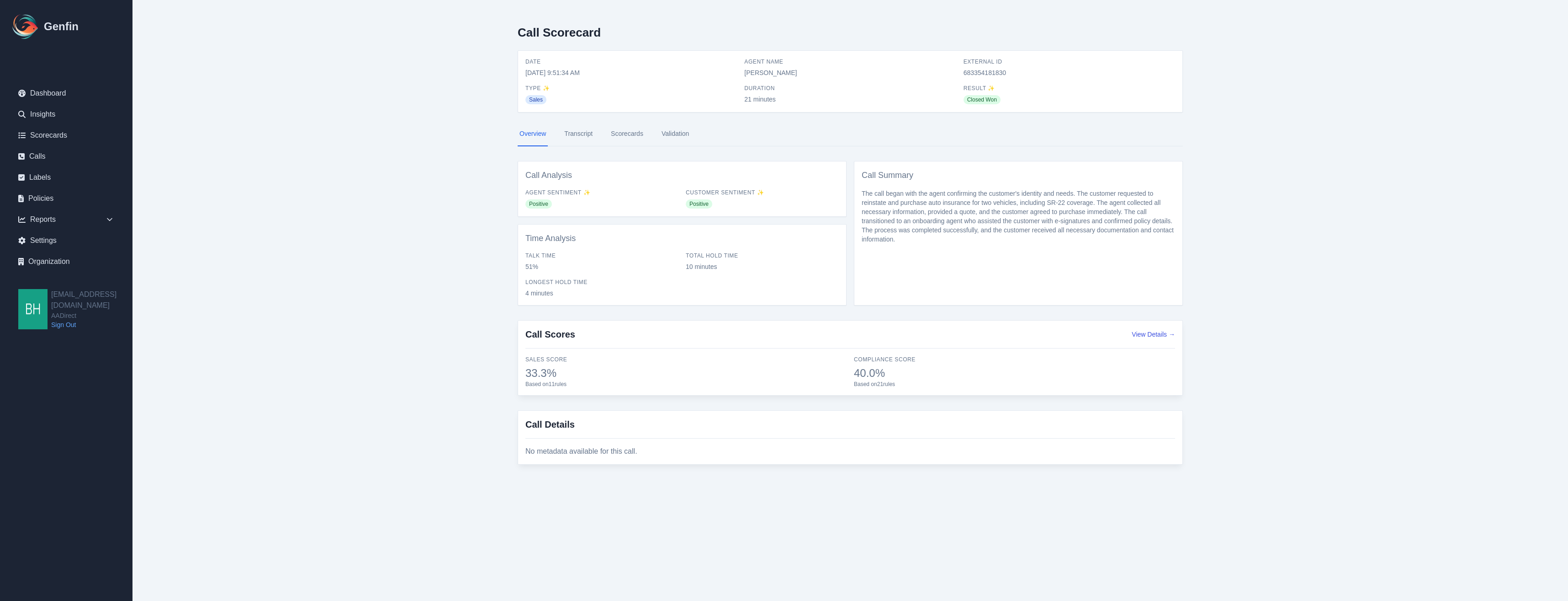
click at [572, 135] on link "Transcript" at bounding box center [578, 134] width 32 height 25
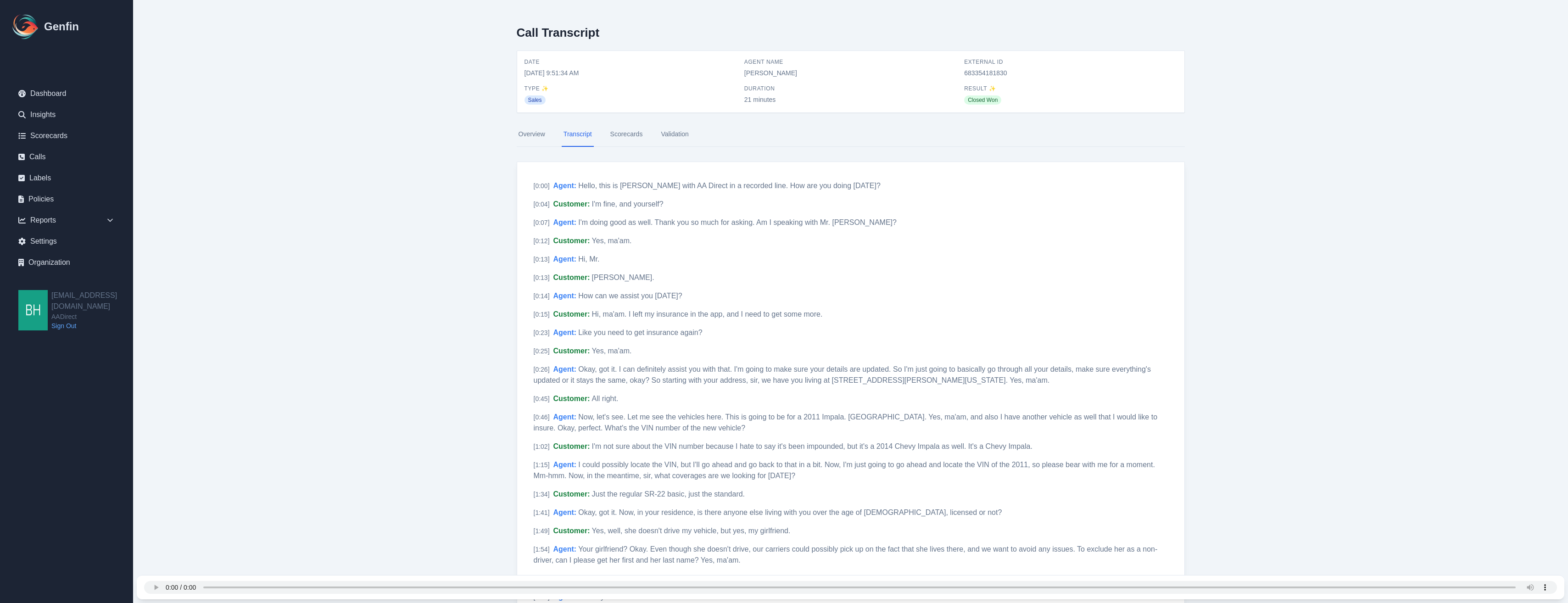
drag, startPoint x: 743, startPoint y: 75, endPoint x: 804, endPoint y: 74, distance: 61.0
click at [804, 74] on div "Date [DATE] 9:51:34 AM Agent Name [PERSON_NAME] External ID 683354181830 Type ✨…" at bounding box center [851, 81] width 653 height 47
click at [49, 116] on link "Insights" at bounding box center [66, 115] width 111 height 19
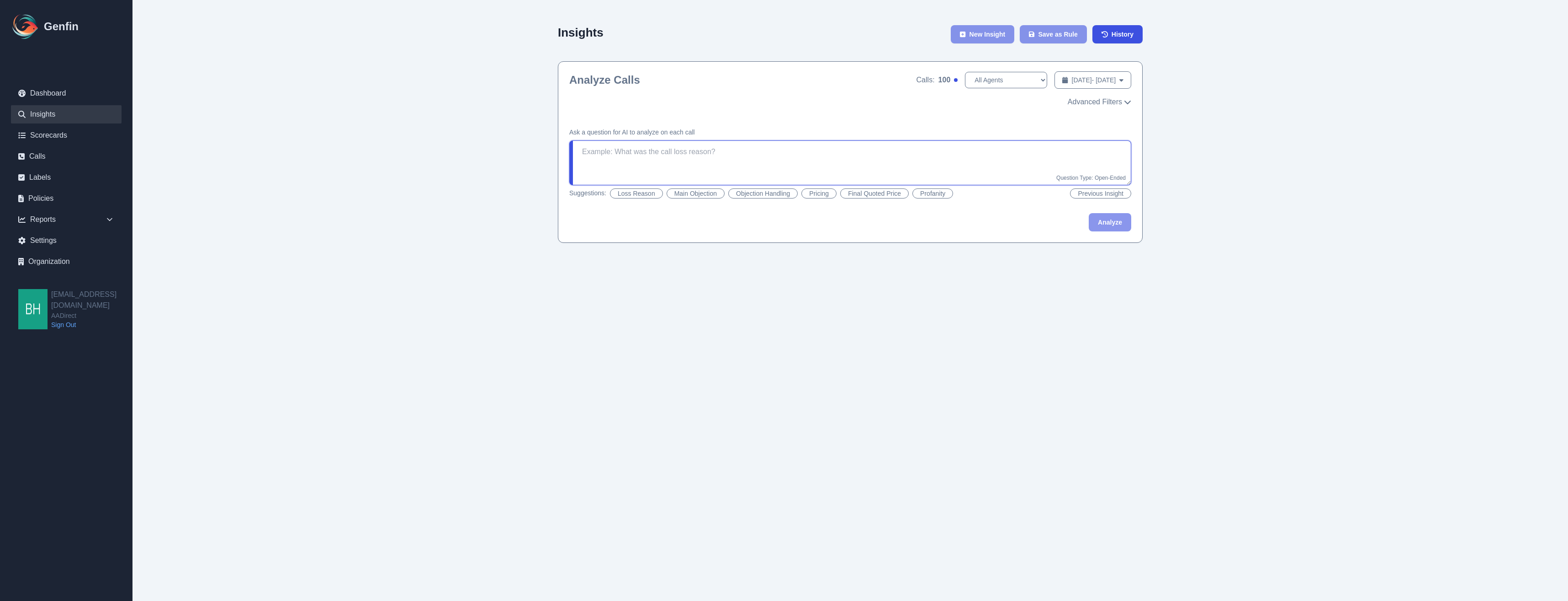
click at [739, 154] on textarea at bounding box center [850, 163] width 562 height 45
click at [46, 154] on link "Calls" at bounding box center [66, 156] width 111 height 18
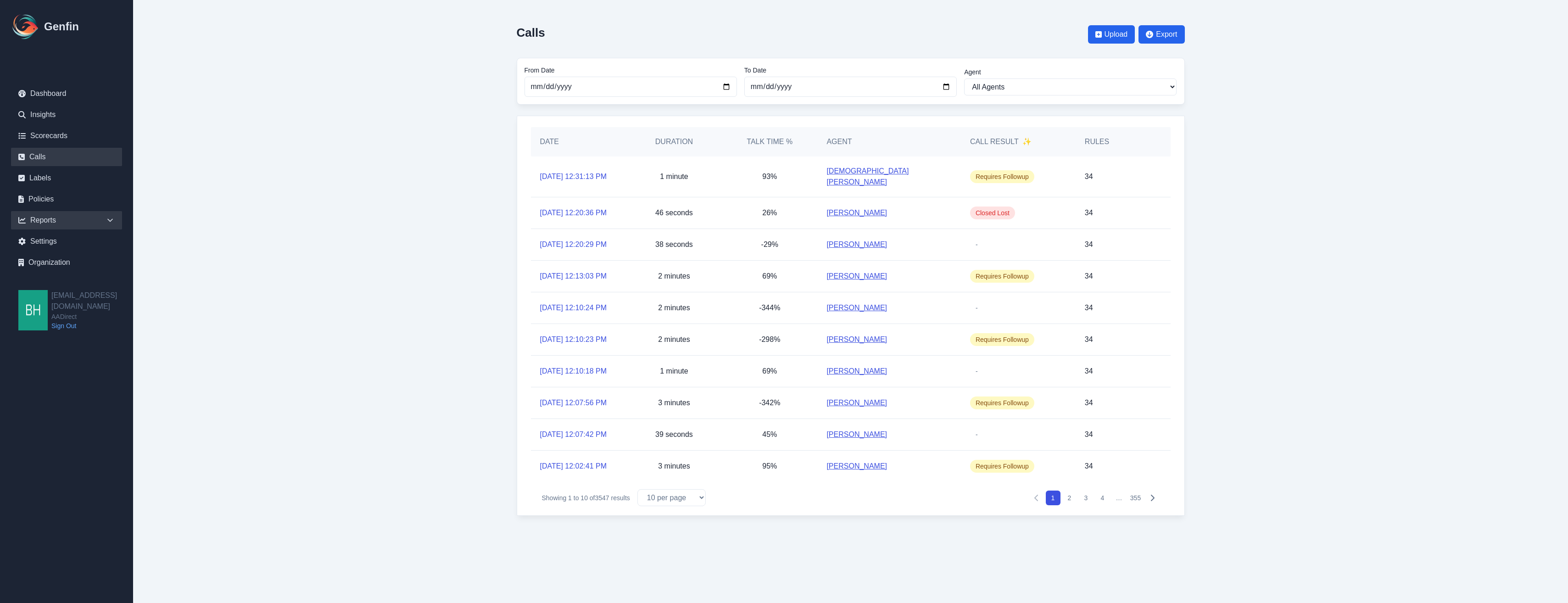
click at [45, 227] on div "Reports" at bounding box center [66, 220] width 111 height 19
click at [37, 271] on link "Agents" at bounding box center [71, 273] width 100 height 11
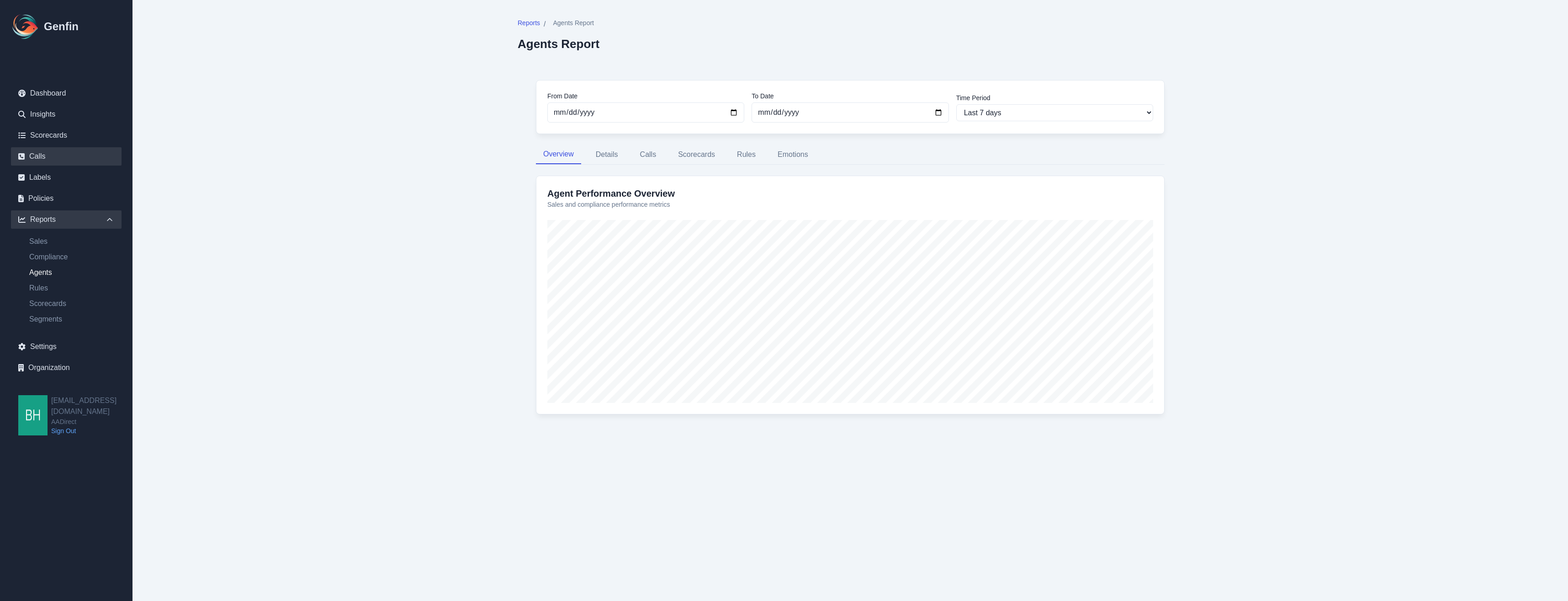
click at [40, 156] on link "Calls" at bounding box center [66, 156] width 111 height 18
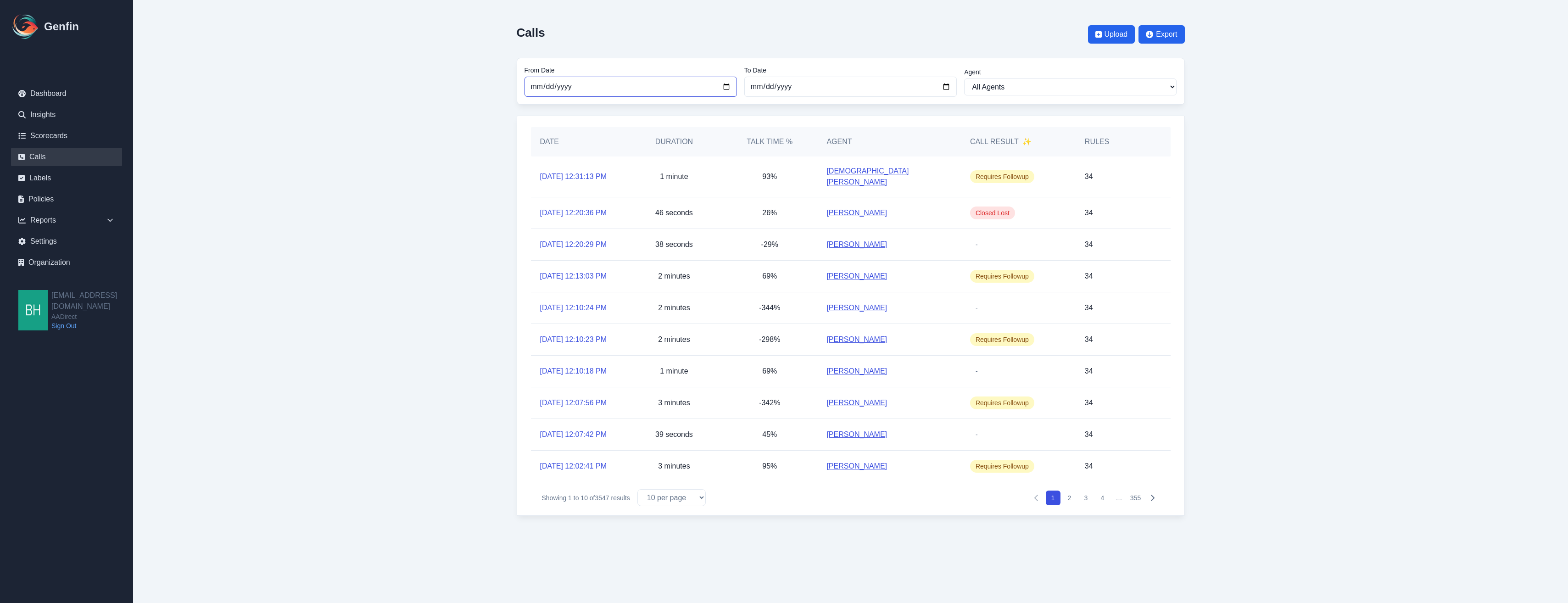
click at [729, 88] on input "[DATE]" at bounding box center [631, 86] width 213 height 20
click at [722, 85] on input "[DATE]" at bounding box center [631, 86] width 213 height 20
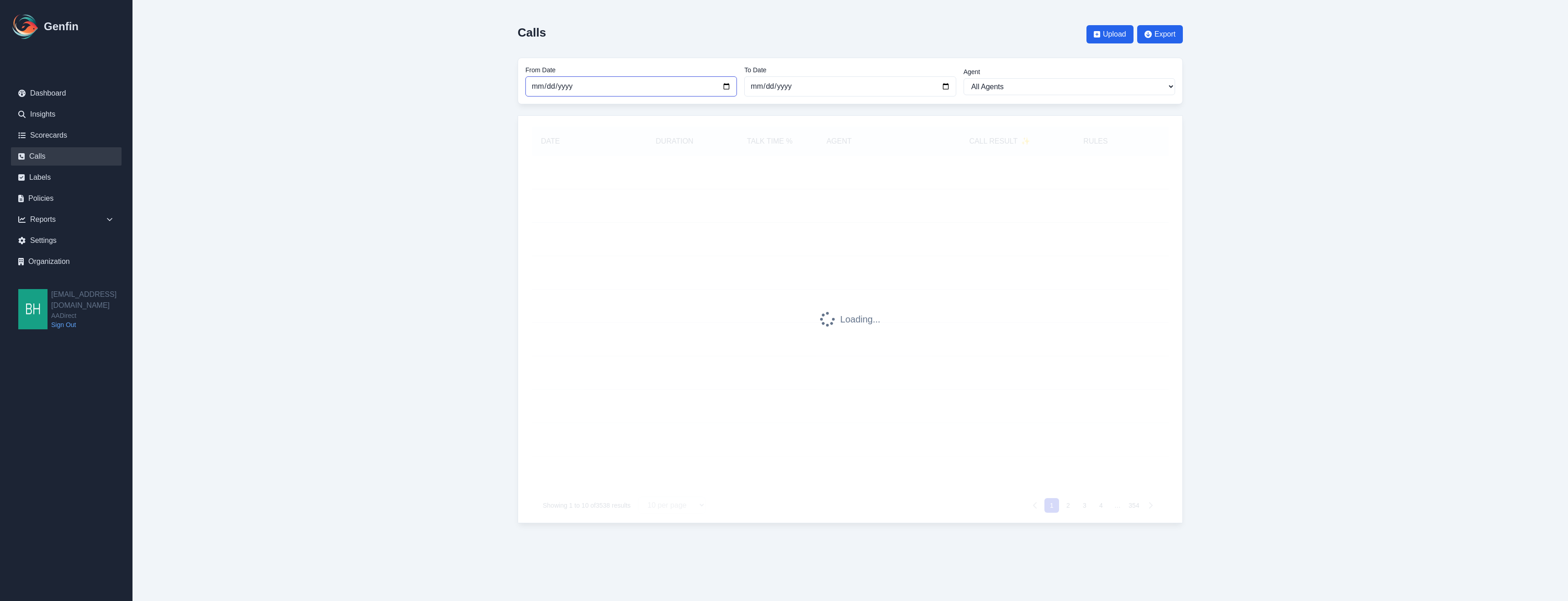
type input "[DATE]"
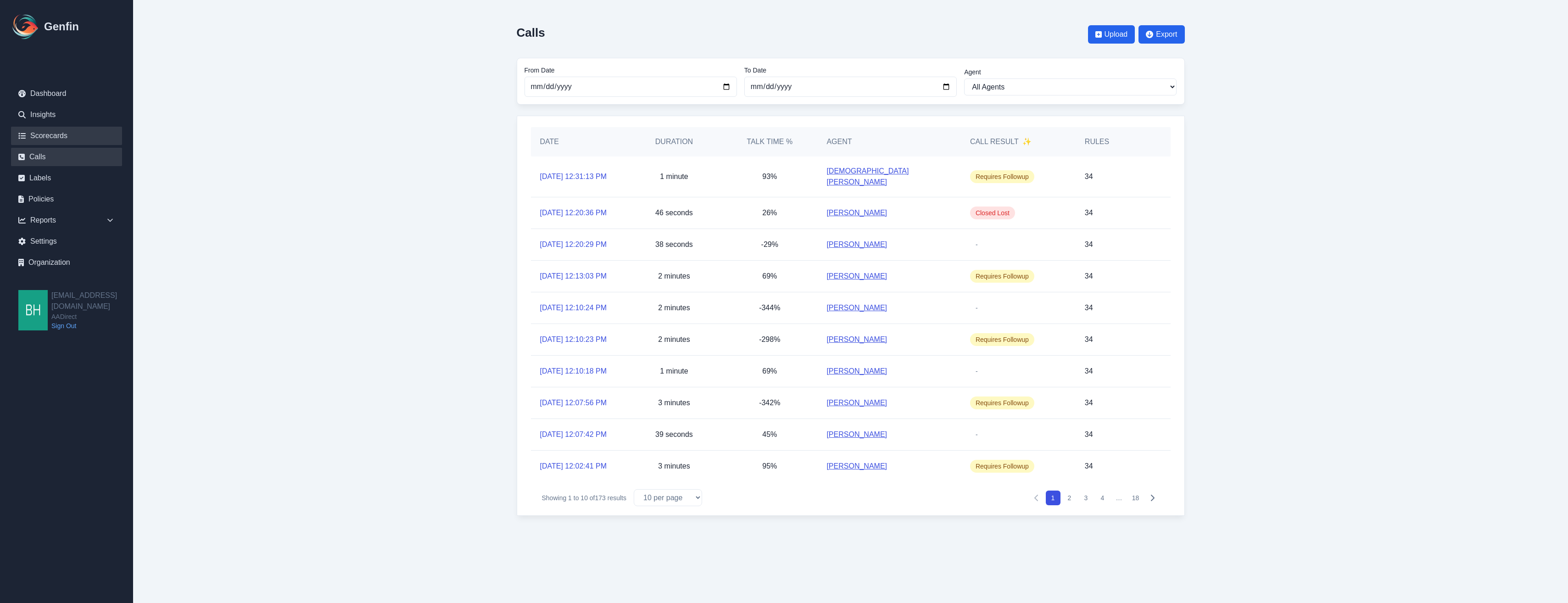
click at [62, 135] on link "Scorecards" at bounding box center [66, 136] width 111 height 19
